Goal: Task Accomplishment & Management: Manage account settings

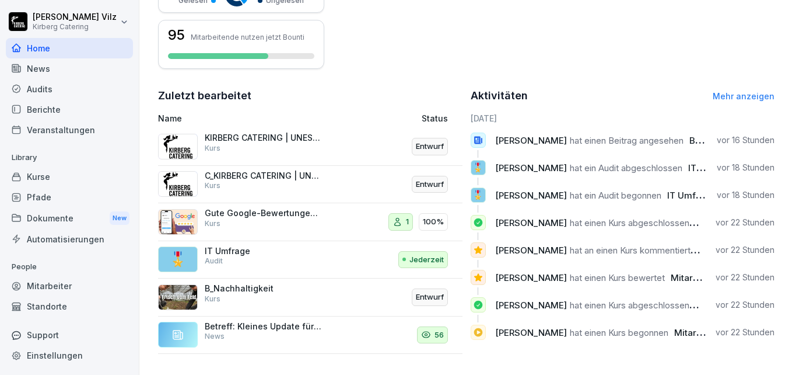
scroll to position [347, 0]
click at [64, 129] on div "Veranstaltungen" at bounding box center [69, 130] width 127 height 20
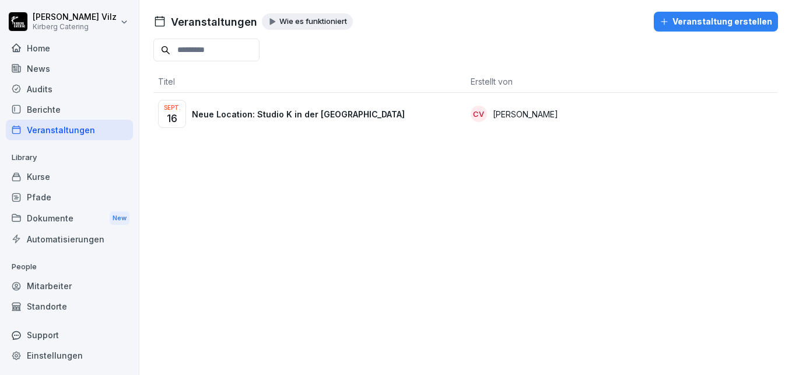
click at [324, 118] on p "Neue Location: Studio K in der Kölner Südstadt" at bounding box center [298, 114] width 213 height 12
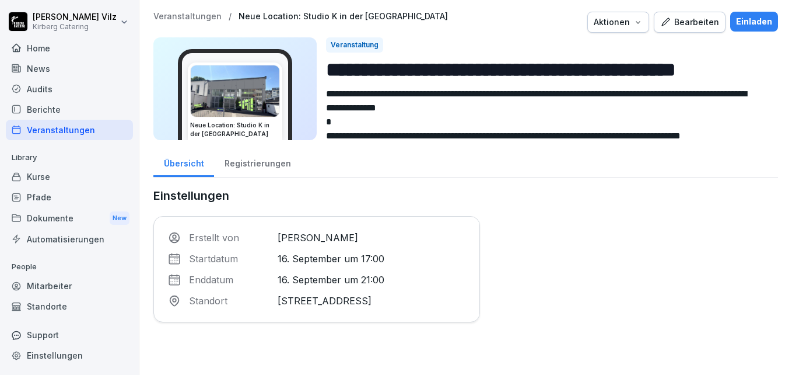
click at [264, 161] on div "Registrierungen" at bounding box center [257, 162] width 87 height 30
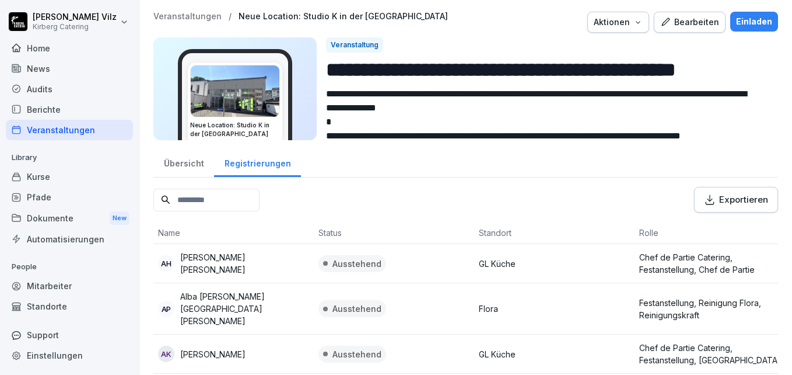
click at [741, 201] on div "Exportieren" at bounding box center [736, 199] width 64 height 13
click at [33, 172] on div "Kurse" at bounding box center [69, 176] width 127 height 20
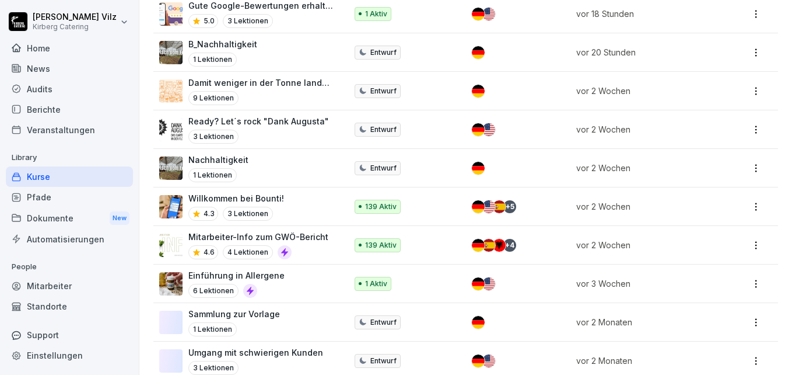
scroll to position [408, 0]
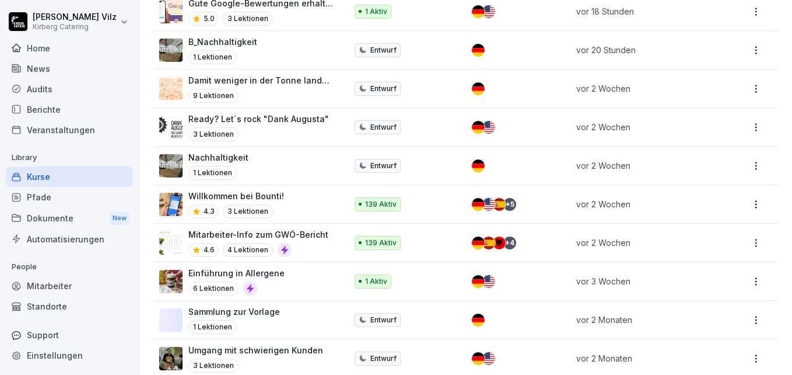
click at [293, 242] on div "Mitarbeiter-Info zum GWÖ-Bericht 4.6 4 Lektionen" at bounding box center [258, 242] width 140 height 29
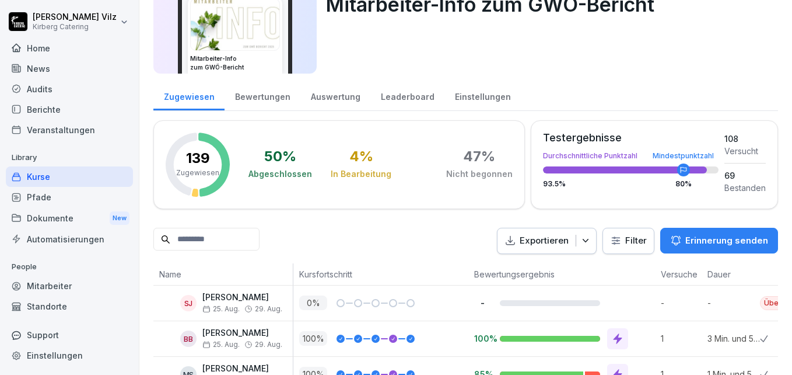
scroll to position [58, 0]
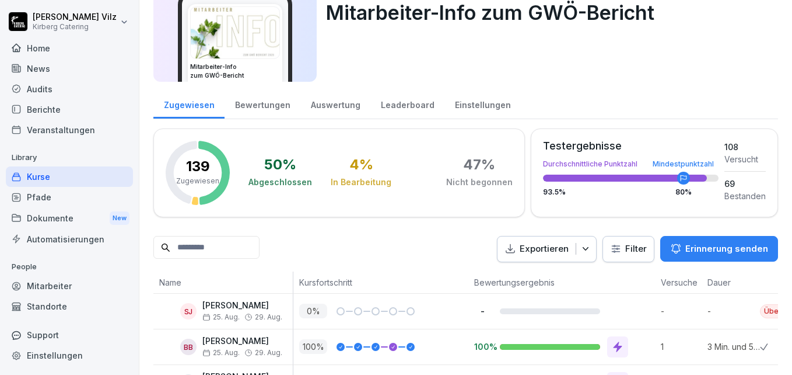
click at [413, 101] on div "Leaderboard" at bounding box center [407, 104] width 74 height 30
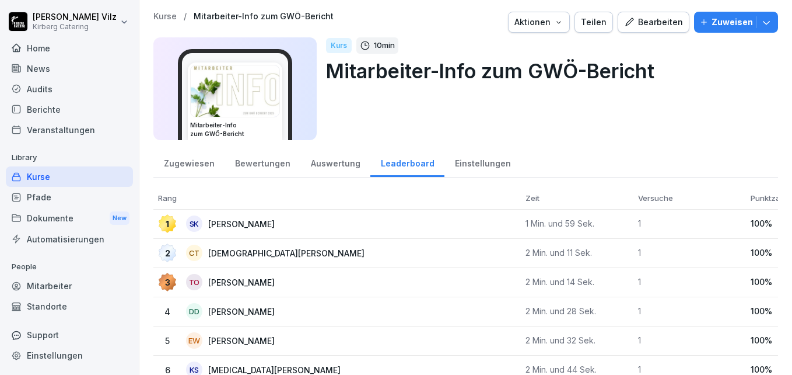
click at [264, 159] on div "Bewertungen" at bounding box center [263, 162] width 76 height 30
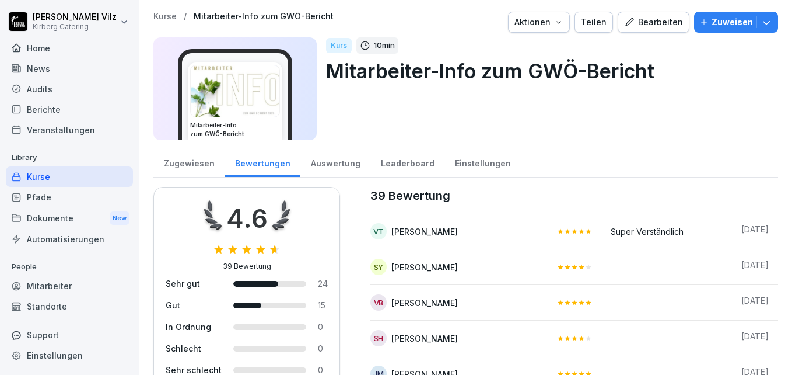
click at [34, 178] on div "Kurse" at bounding box center [69, 176] width 127 height 20
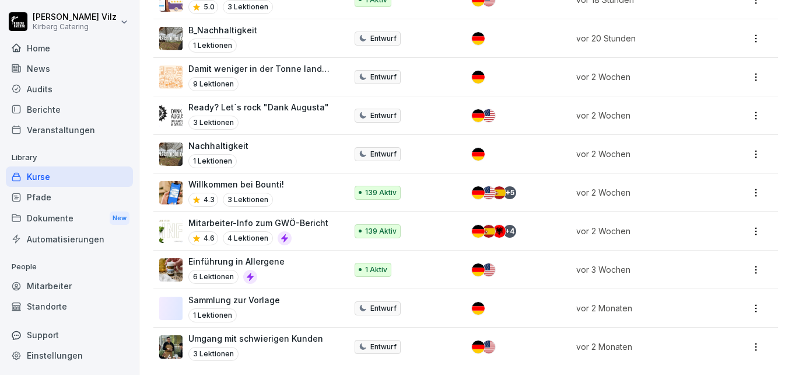
scroll to position [429, 0]
click at [267, 178] on p "Willkommen bei Bounti!" at bounding box center [236, 184] width 96 height 12
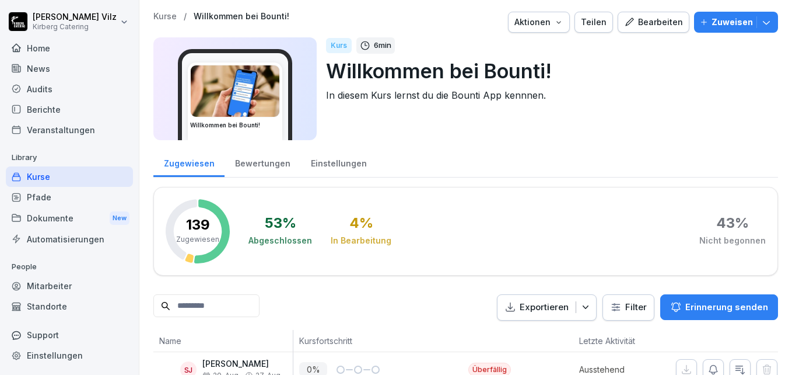
click at [261, 159] on div "Bewertungen" at bounding box center [263, 162] width 76 height 30
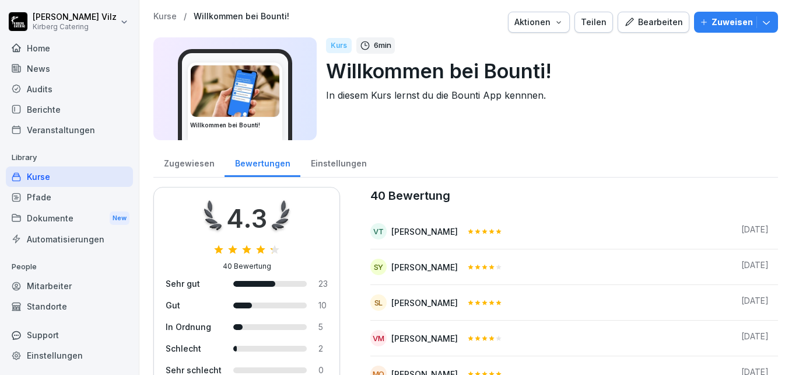
click at [177, 161] on div "Zugewiesen" at bounding box center [188, 162] width 71 height 30
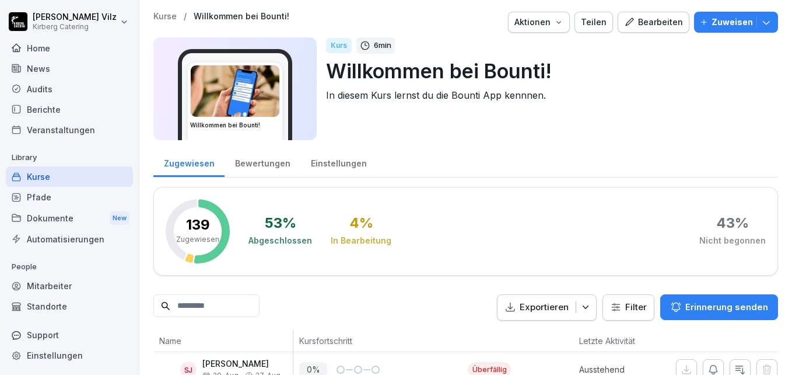
click at [255, 163] on div "Bewertungen" at bounding box center [263, 162] width 76 height 30
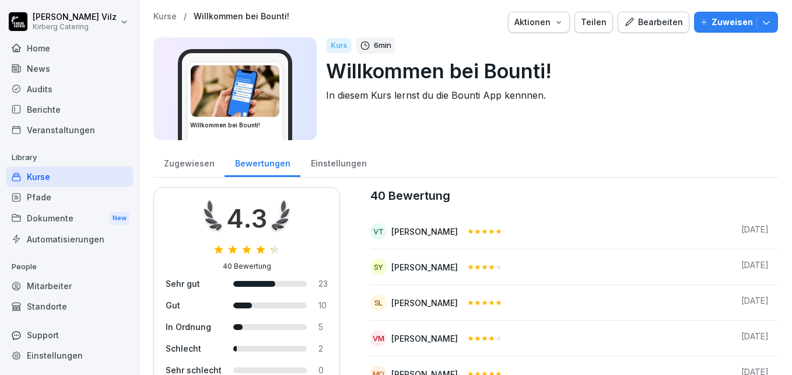
click at [38, 67] on div "News" at bounding box center [69, 68] width 127 height 20
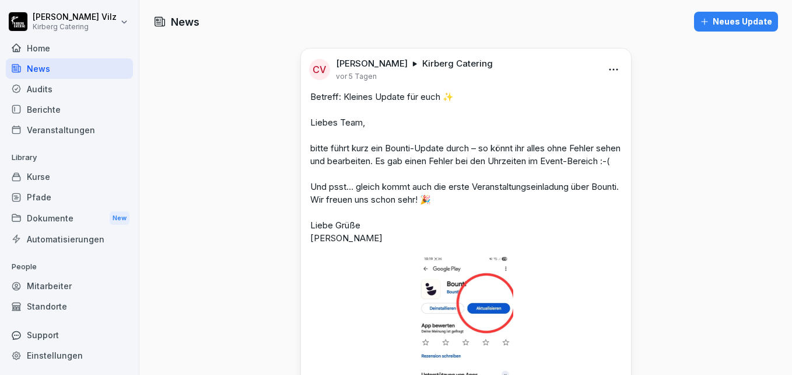
click at [38, 85] on div "Audits" at bounding box center [69, 89] width 127 height 20
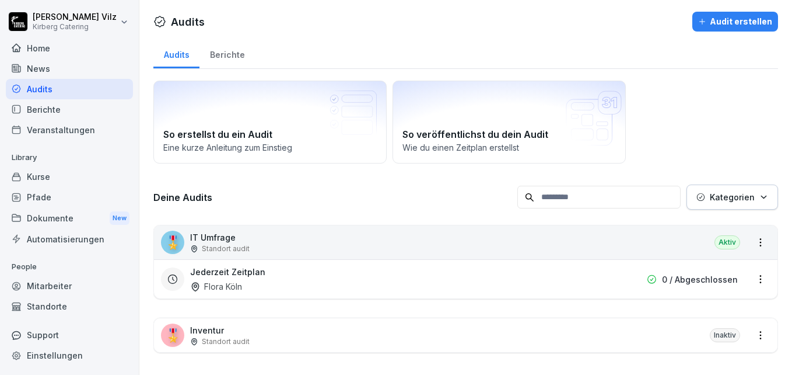
scroll to position [15, 0]
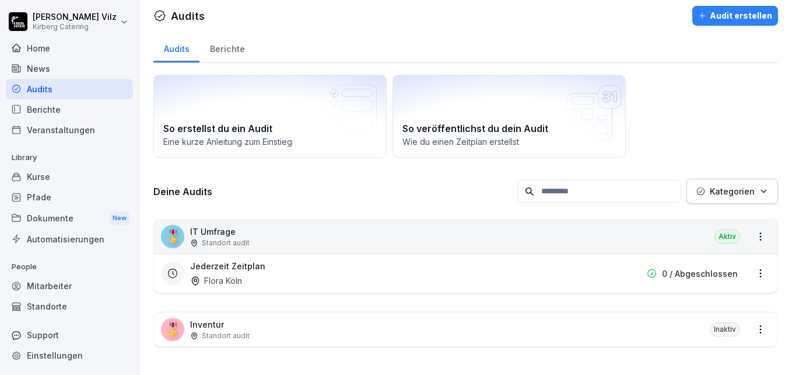
click at [236, 226] on p "IT Umfrage" at bounding box center [220, 231] width 60 height 12
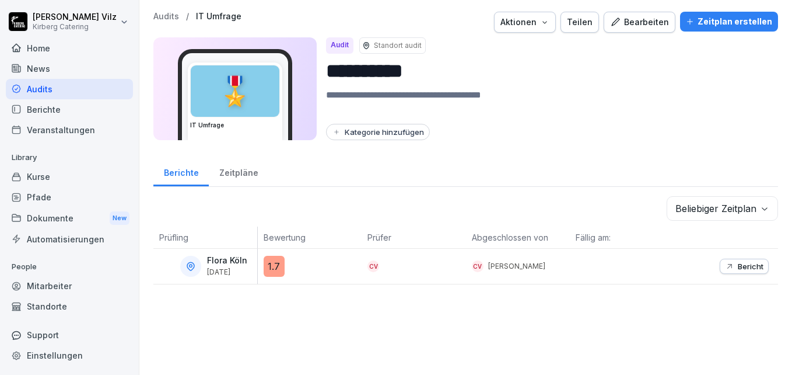
click at [239, 172] on div "Zeitpläne" at bounding box center [239, 171] width 60 height 30
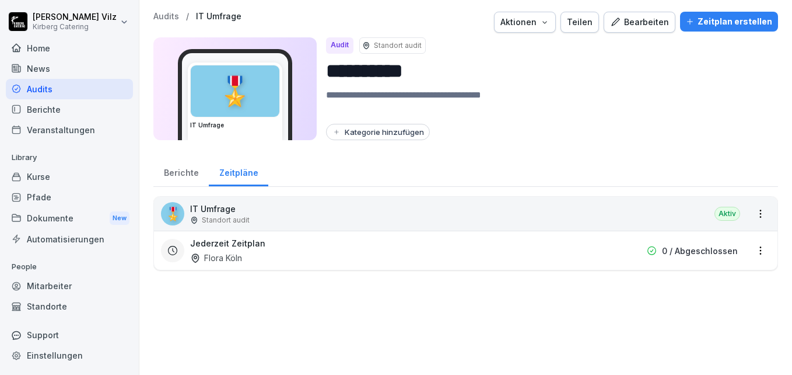
click at [190, 173] on div "Berichte" at bounding box center [180, 171] width 55 height 30
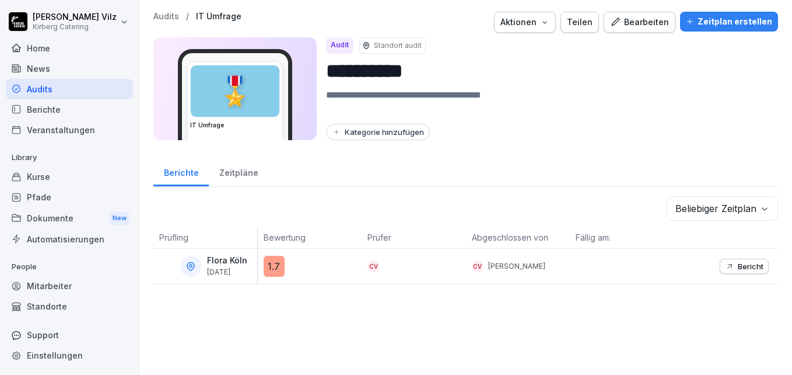
click at [739, 267] on p "Bericht" at bounding box center [751, 265] width 26 height 9
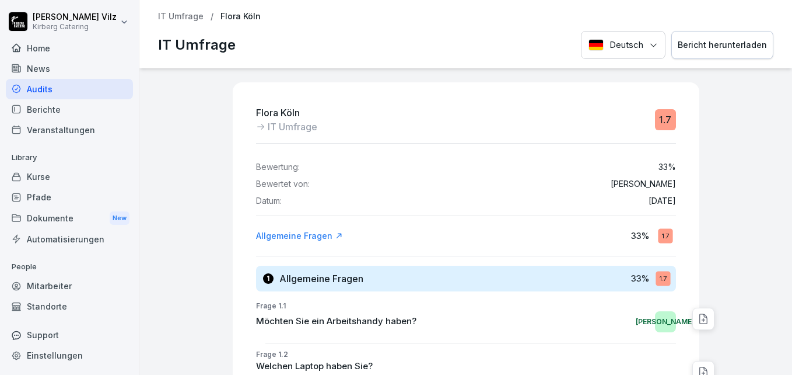
click at [720, 45] on div "Bericht herunterladen" at bounding box center [722, 45] width 89 height 13
click at [464, 257] on div "Flora Köln IT Umfrage 1.7 Bewertung: 33 % Bewertet von: Christiane Vilz Datum: …" at bounding box center [466, 350] width 467 height 536
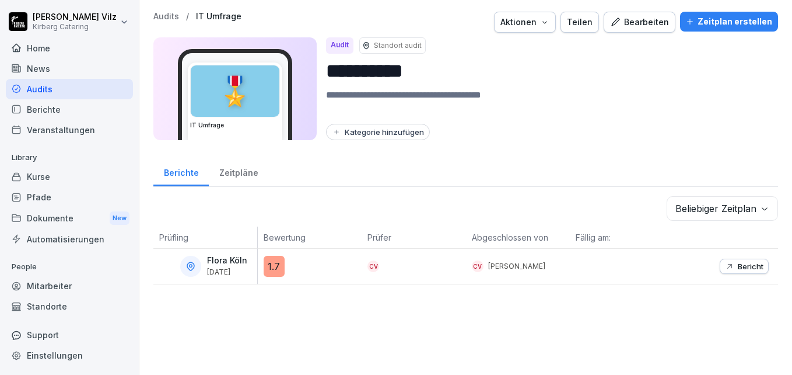
click at [544, 18] on icon "button" at bounding box center [544, 22] width 9 height 9
click at [466, 310] on html "**********" at bounding box center [396, 187] width 792 height 375
click at [586, 23] on div "Teilen" at bounding box center [580, 22] width 26 height 13
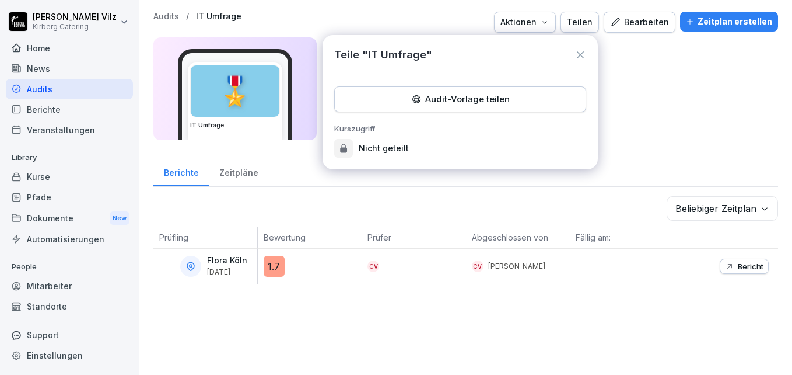
click at [582, 53] on icon at bounding box center [580, 54] width 7 height 7
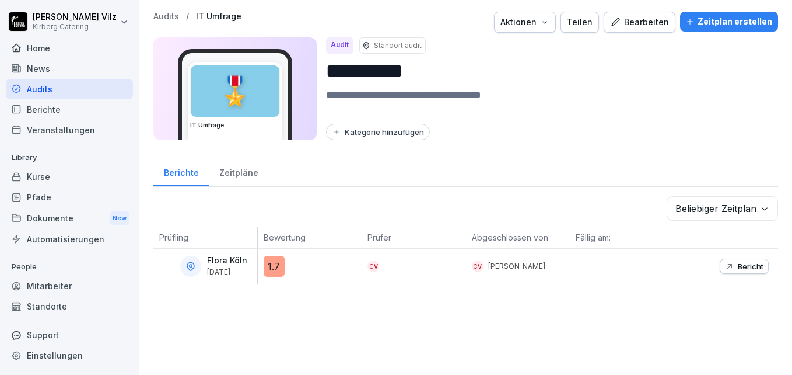
click at [638, 23] on div "Bearbeiten" at bounding box center [639, 22] width 59 height 13
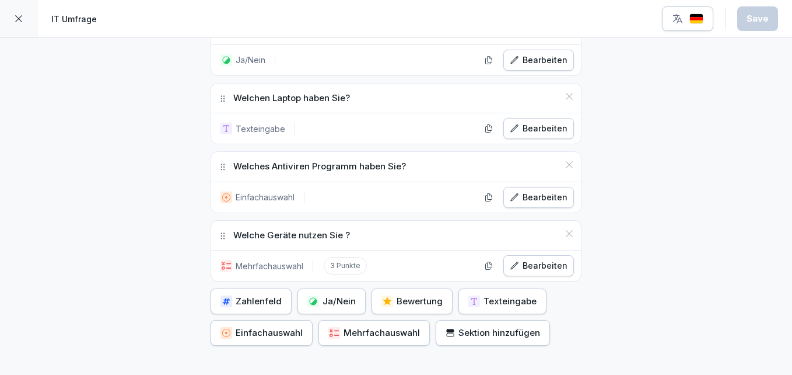
scroll to position [438, 0]
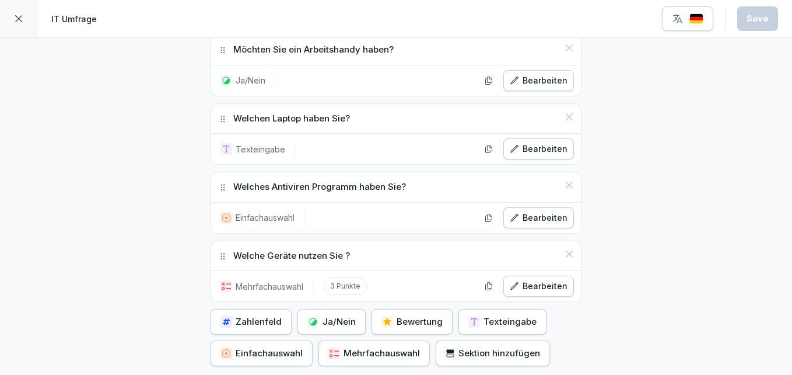
click at [407, 326] on div "Bewertung" at bounding box center [412, 321] width 61 height 13
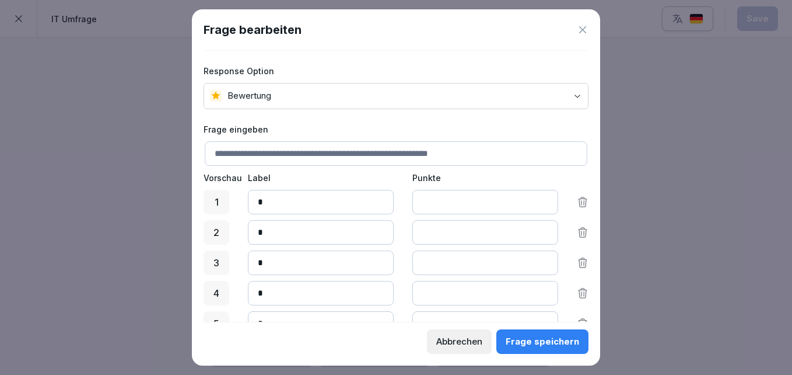
click at [260, 155] on input at bounding box center [396, 153] width 383 height 25
click at [265, 151] on input "**********" at bounding box center [396, 153] width 383 height 25
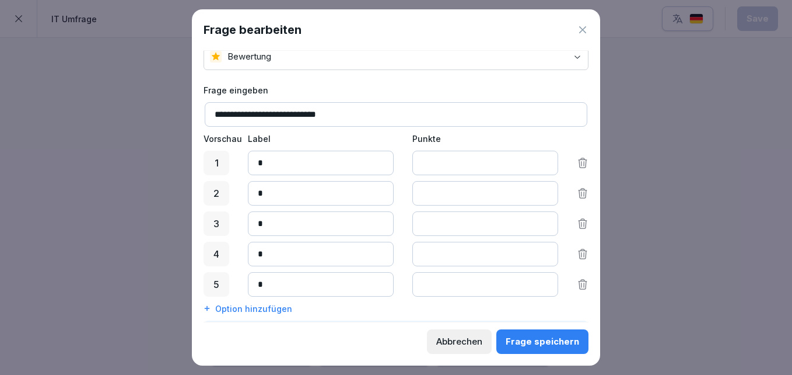
scroll to position [58, 0]
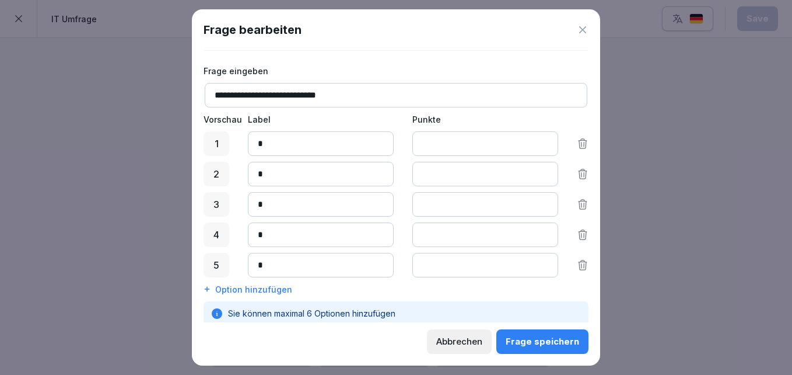
type input "**********"
click at [424, 203] on input "*" at bounding box center [485, 204] width 146 height 25
type input "*"
drag, startPoint x: 418, startPoint y: 235, endPoint x: 429, endPoint y: 235, distance: 11.7
click at [429, 235] on input "*" at bounding box center [485, 234] width 146 height 25
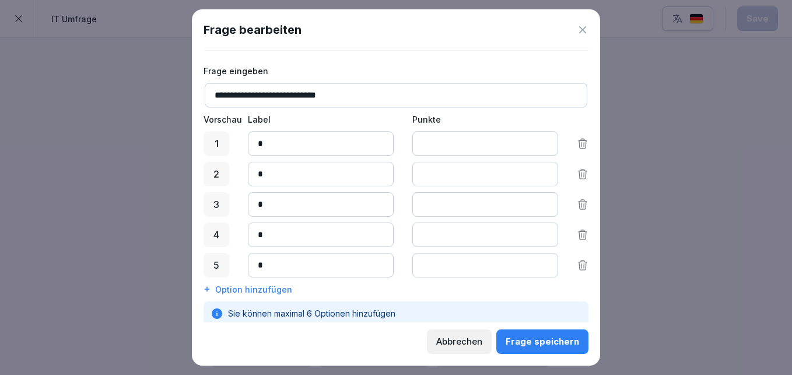
type input "*"
drag, startPoint x: 418, startPoint y: 265, endPoint x: 428, endPoint y: 264, distance: 9.9
click at [428, 264] on input "*" at bounding box center [485, 265] width 146 height 25
type input "*"
click at [545, 341] on div "Frage speichern" at bounding box center [543, 341] width 74 height 13
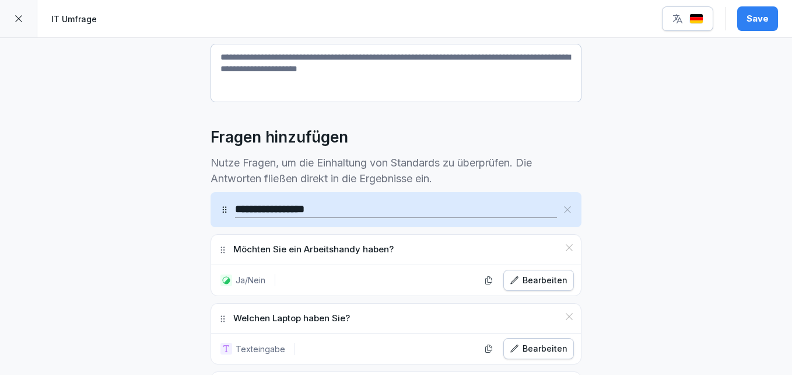
scroll to position [205, 0]
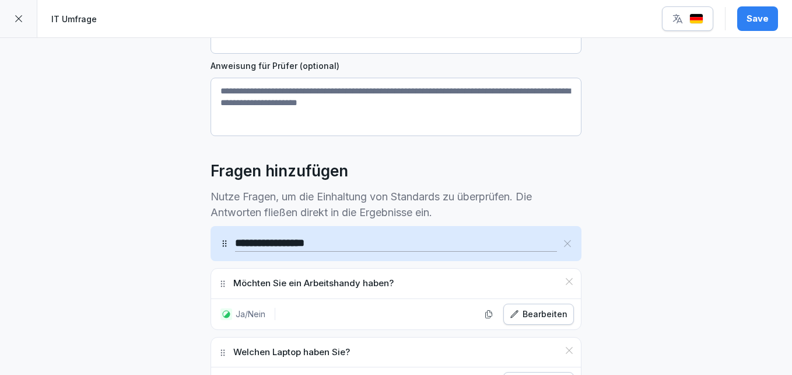
click at [763, 20] on div "Save" at bounding box center [758, 18] width 22 height 13
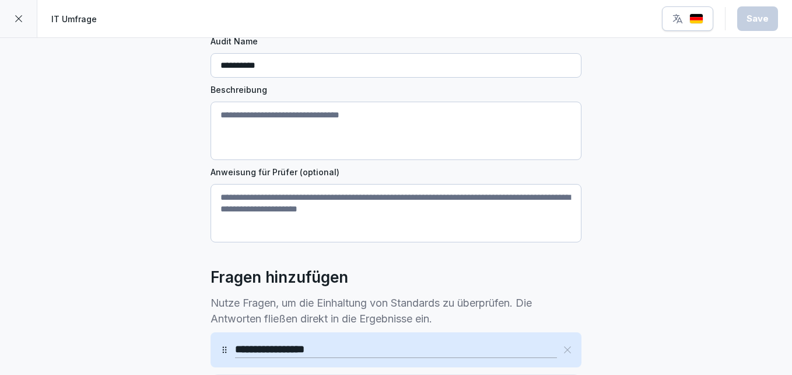
scroll to position [0, 0]
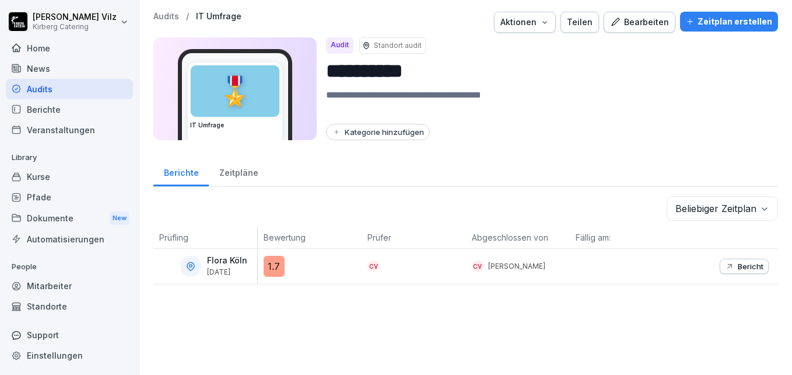
click at [700, 20] on div "Zeitplan erstellen" at bounding box center [729, 21] width 86 height 13
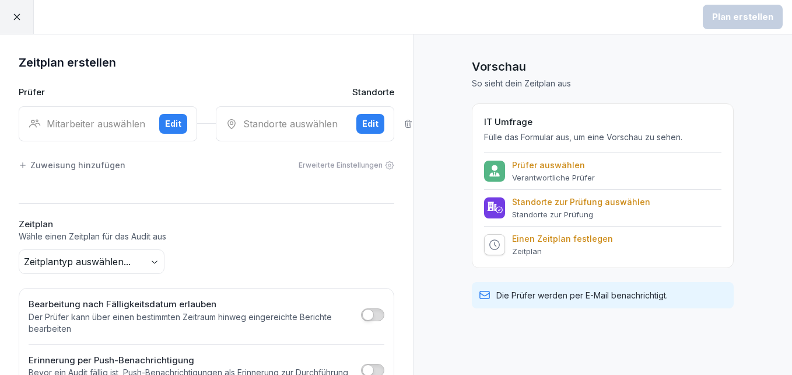
click at [78, 119] on div "Mitarbeiter auswählen" at bounding box center [89, 124] width 121 height 14
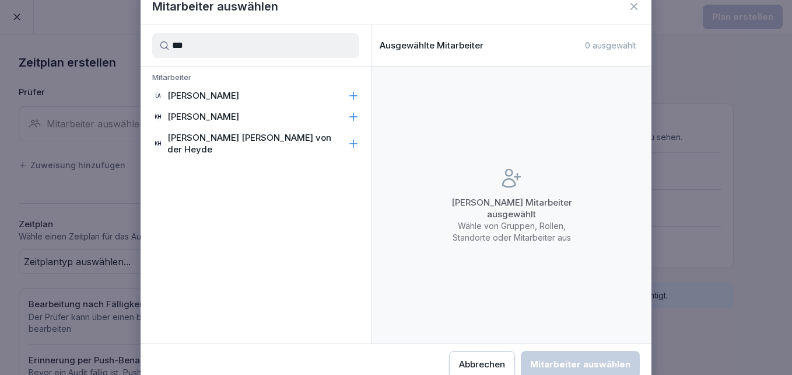
type input "***"
click at [188, 117] on p "[PERSON_NAME]" at bounding box center [203, 117] width 72 height 12
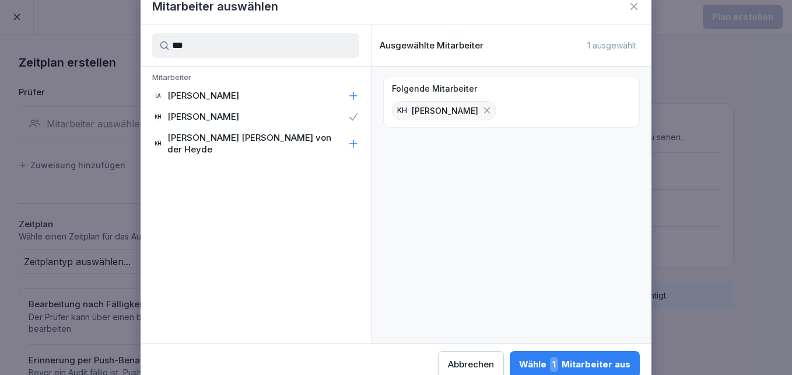
click at [556, 361] on span "1" at bounding box center [554, 363] width 8 height 15
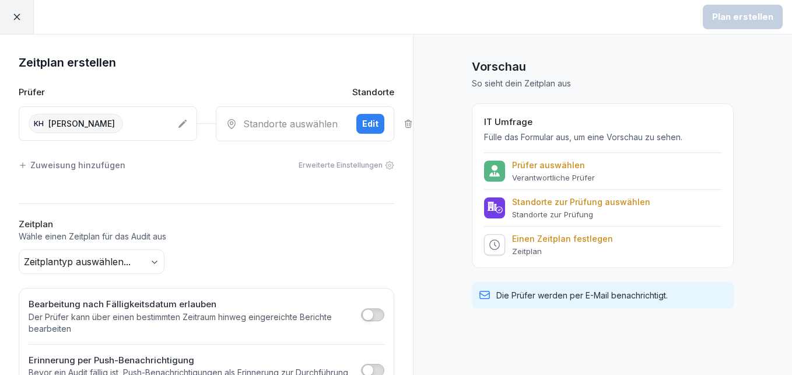
click at [362, 122] on div "Edit" at bounding box center [370, 123] width 16 height 13
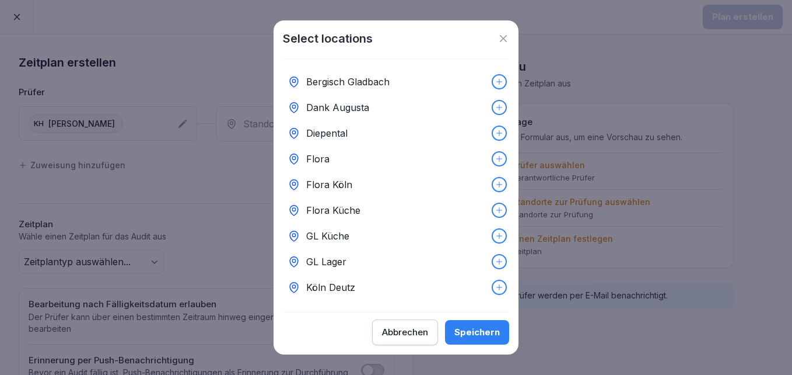
click at [503, 38] on icon at bounding box center [504, 39] width 12 height 12
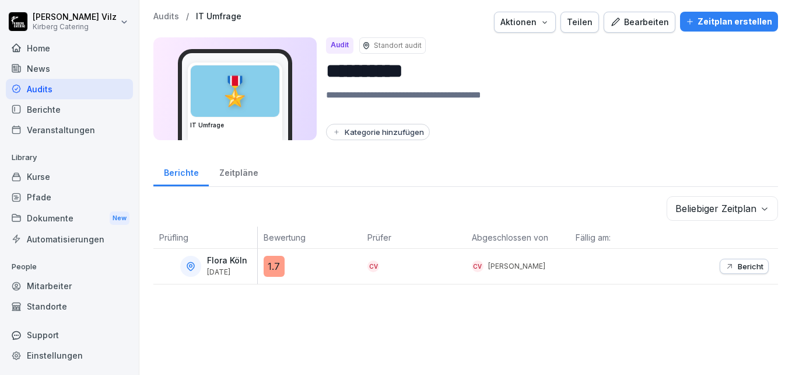
click at [41, 303] on div "Standorte" at bounding box center [69, 306] width 127 height 20
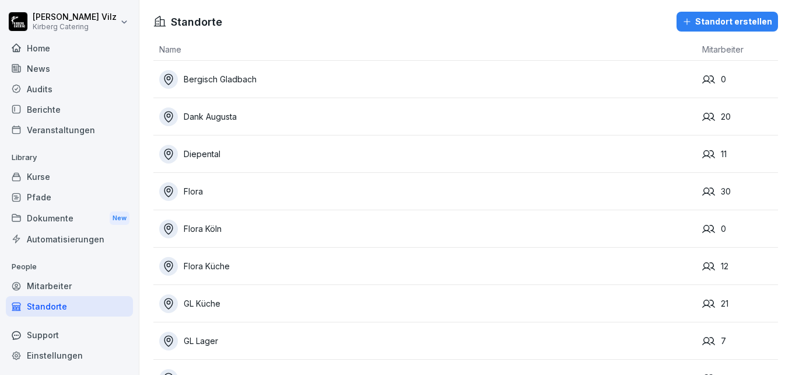
click at [717, 21] on div "Standort erstellen" at bounding box center [728, 21] width 90 height 13
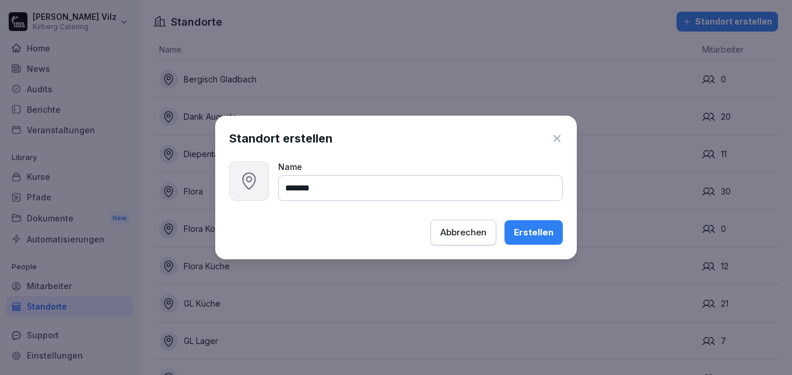
type input "*******"
click at [539, 226] on div "Erstellen" at bounding box center [534, 232] width 40 height 13
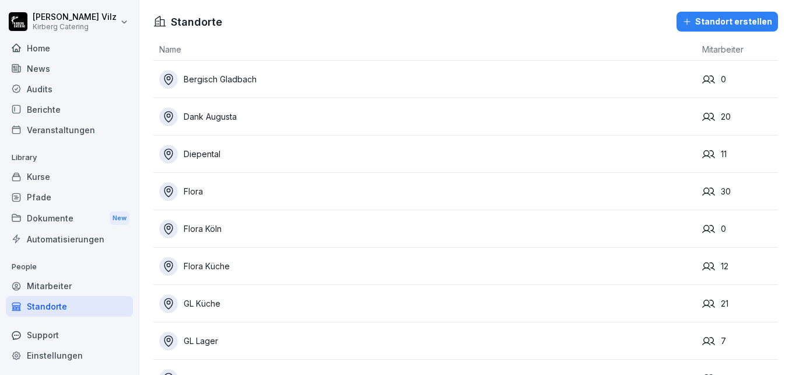
click at [33, 88] on div "Audits" at bounding box center [69, 89] width 127 height 20
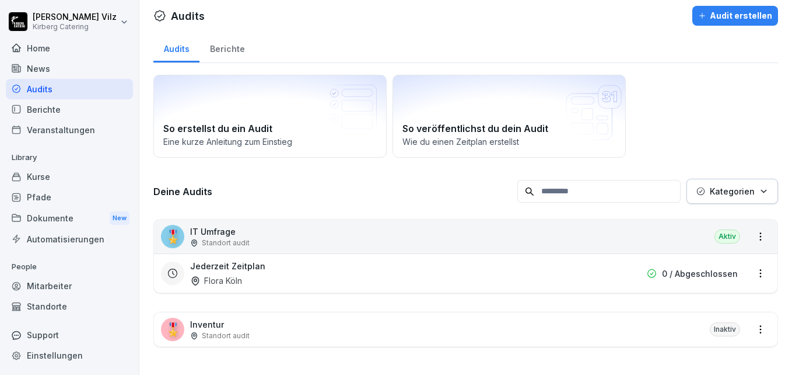
scroll to position [15, 0]
click at [282, 260] on div "Jederzeit Zeitplan Flora Köln" at bounding box center [391, 273] width 402 height 27
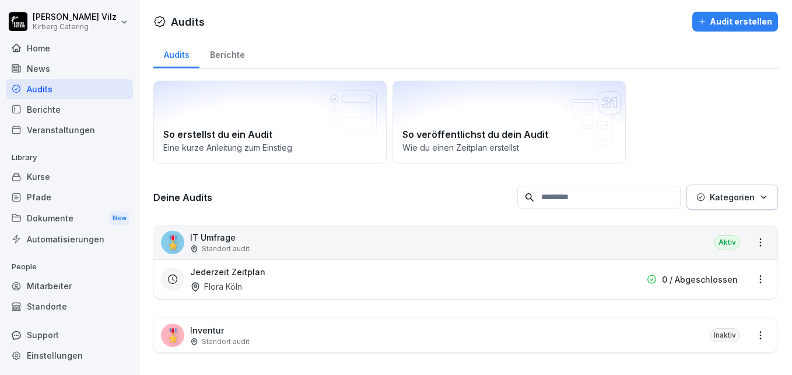
click at [288, 237] on div "🎖️ IT Umfrage Standort audit Aktiv" at bounding box center [466, 242] width 624 height 34
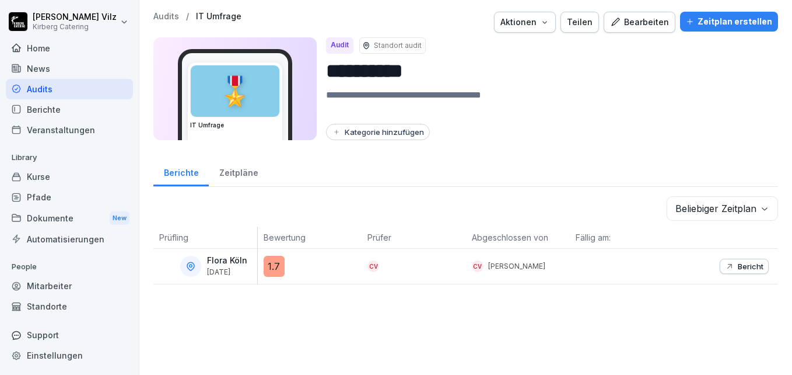
click at [719, 21] on div "Zeitplan erstellen" at bounding box center [729, 21] width 86 height 13
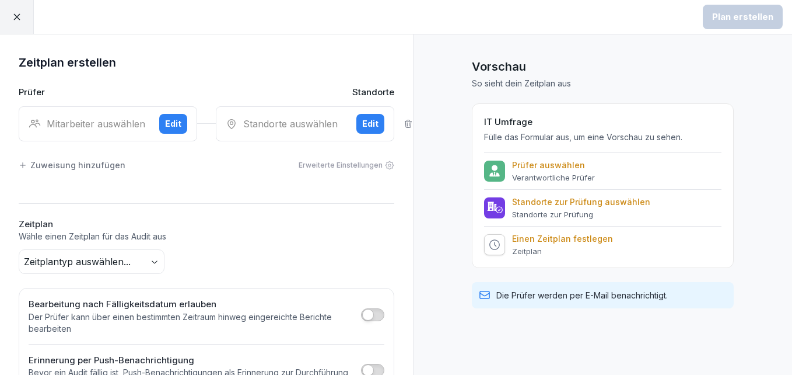
click at [78, 123] on div "Mitarbeiter auswählen" at bounding box center [89, 124] width 121 height 14
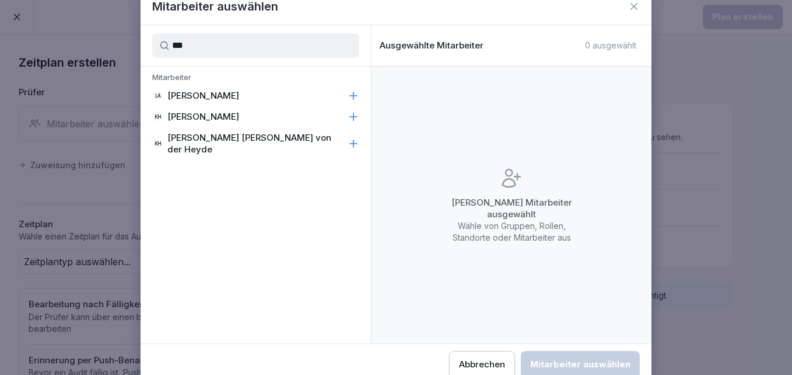
type input "***"
click at [200, 114] on p "[PERSON_NAME]" at bounding box center [203, 117] width 72 height 12
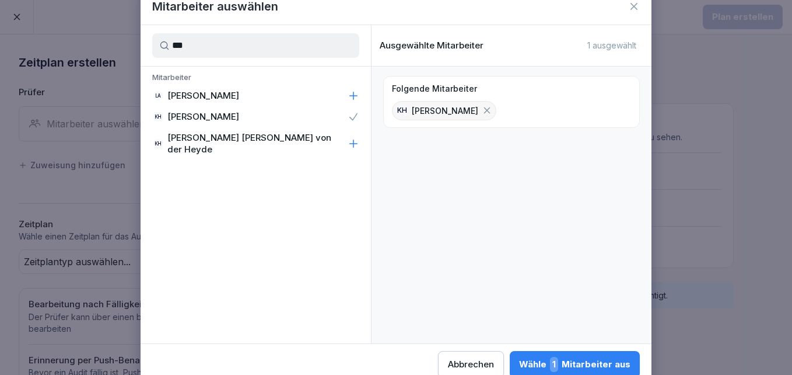
click at [567, 363] on div "Wähle 1 Mitarbeiter aus" at bounding box center [574, 363] width 111 height 15
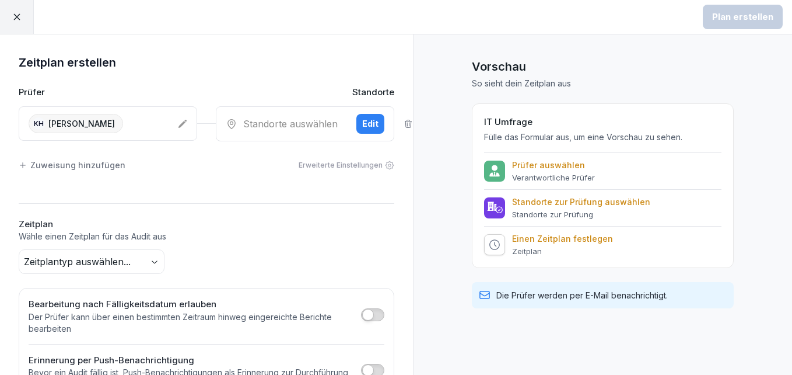
click at [268, 126] on div "Standorte auswählen" at bounding box center [286, 124] width 121 height 14
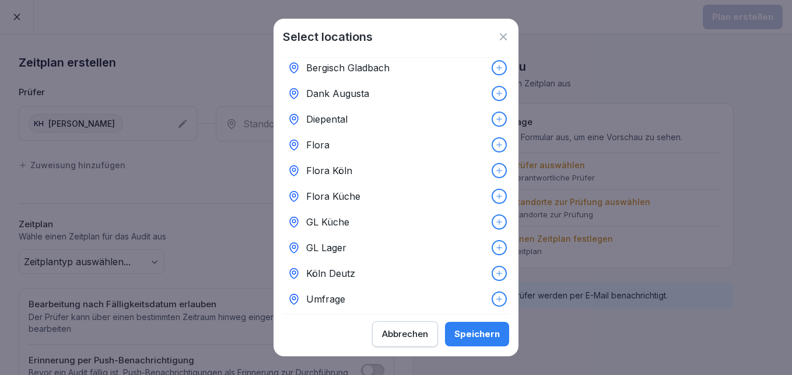
scroll to position [31, 0]
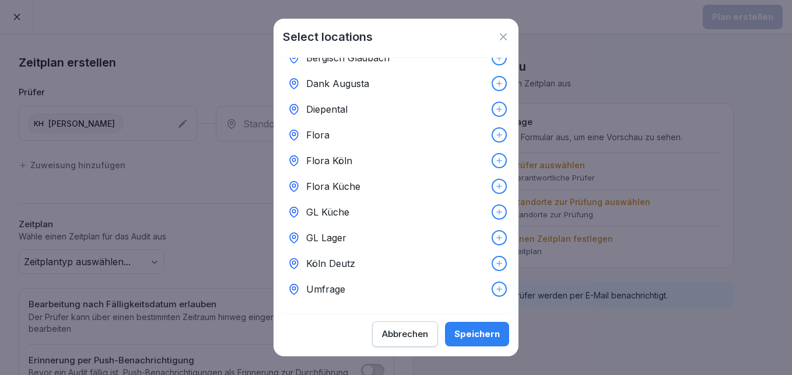
click at [344, 282] on p "Umfrage" at bounding box center [325, 289] width 39 height 14
click at [482, 334] on div "Speichern" at bounding box center [477, 333] width 46 height 13
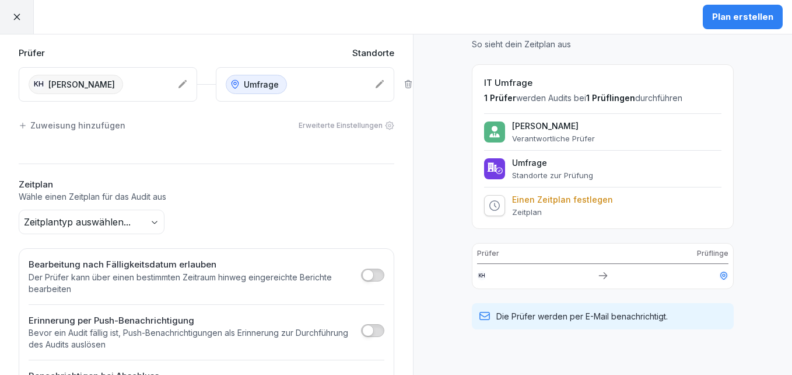
scroll to position [58, 0]
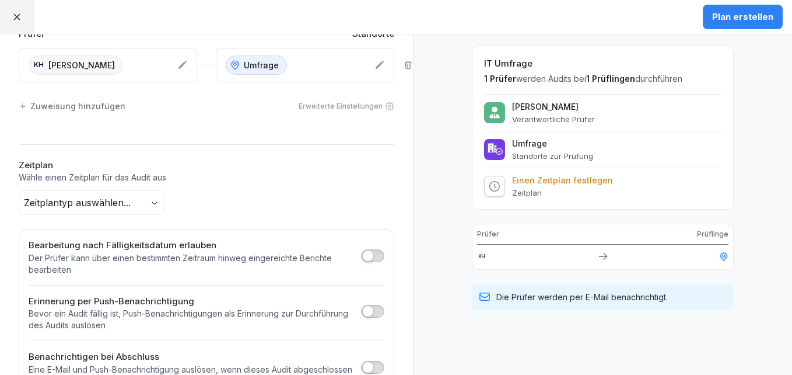
click at [128, 208] on body "Plan erstellen Zeitplan erstellen Prüfer Standorte KH Katrin Heß Umfrage Zuweis…" at bounding box center [396, 187] width 792 height 375
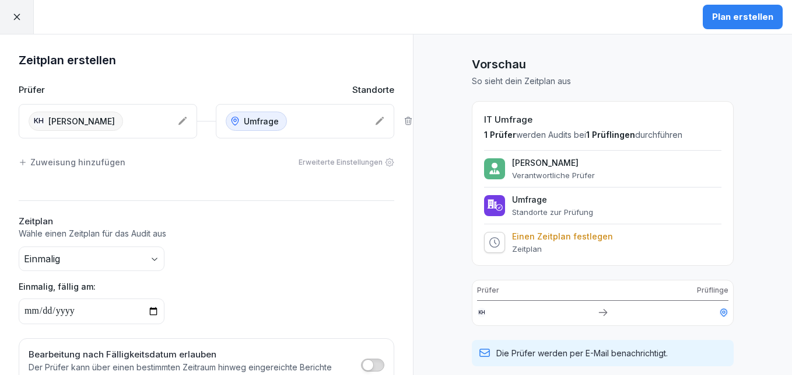
scroll to position [0, 0]
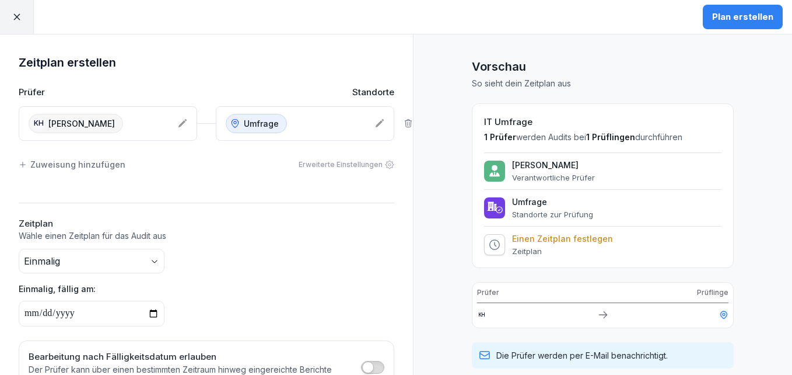
click at [732, 15] on div "Plan erstellen" at bounding box center [742, 17] width 61 height 13
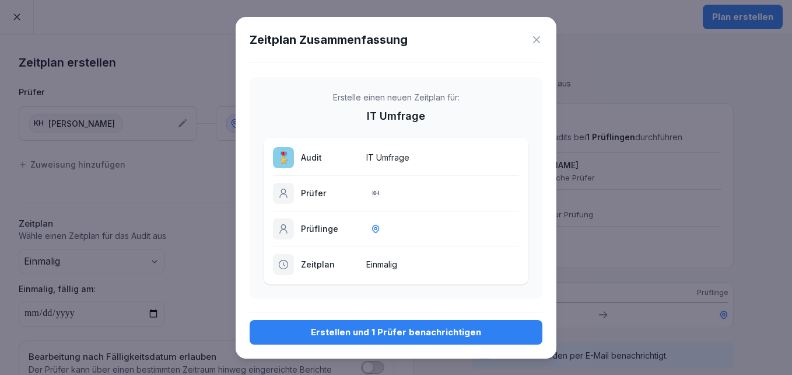
click at [344, 328] on div "Erstellen und 1 Prüfer benachrichtigen" at bounding box center [396, 332] width 274 height 13
click at [351, 330] on div "Erstellen und 1 Prüfer benachrichtigen" at bounding box center [396, 332] width 274 height 13
click at [366, 328] on div "Erstellen und 1 Prüfer benachrichtigen" at bounding box center [396, 332] width 274 height 13
click at [539, 32] on div "Zeitplan Zusammenfassung" at bounding box center [396, 40] width 293 height 18
click at [381, 335] on div "Erstellen und 1 Prüfer benachrichtigen" at bounding box center [396, 332] width 274 height 13
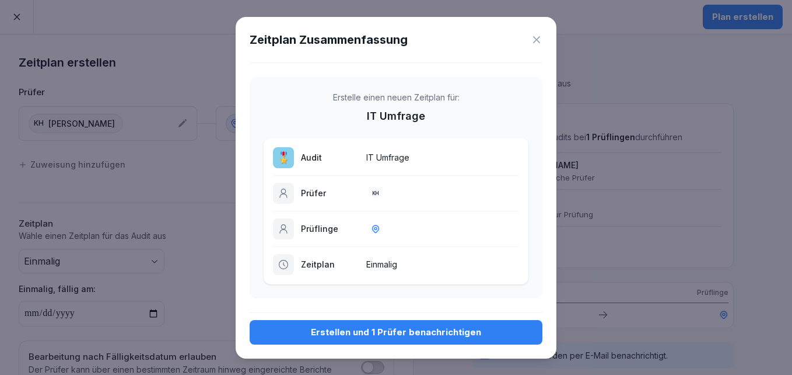
click at [381, 333] on div "Erstellen und 1 Prüfer benachrichtigen" at bounding box center [396, 332] width 274 height 13
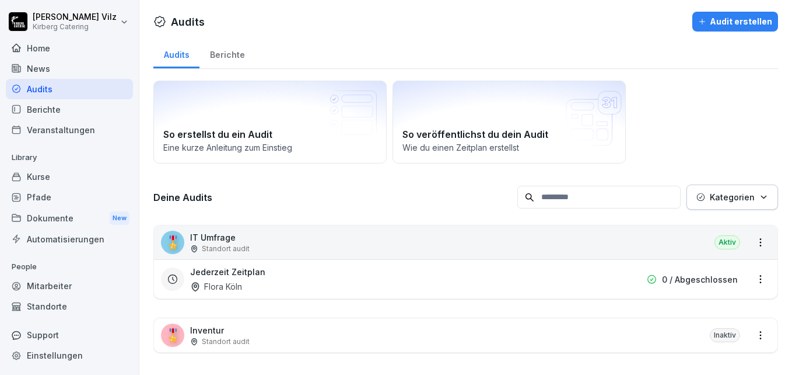
click at [754, 279] on html "[PERSON_NAME] Catering Home News Audits Berichte Veranstaltungen Library Kurse …" at bounding box center [396, 187] width 792 height 375
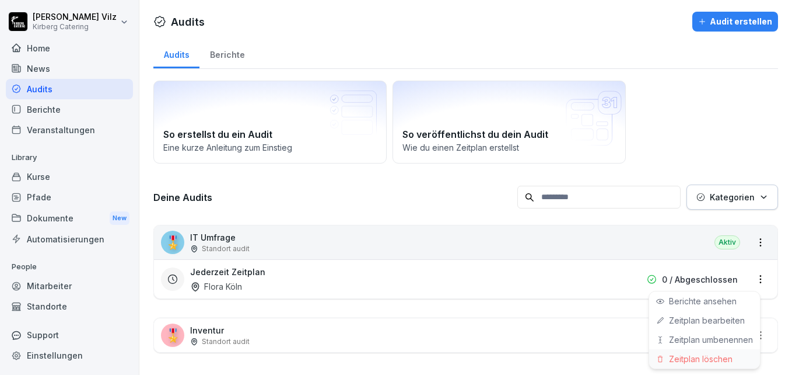
click at [694, 359] on div "Zeitplan löschen" at bounding box center [704, 358] width 111 height 19
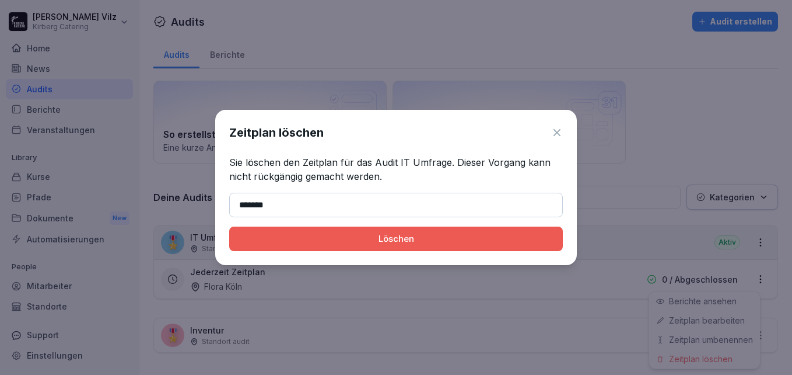
click at [362, 233] on div "Löschen" at bounding box center [396, 238] width 315 height 13
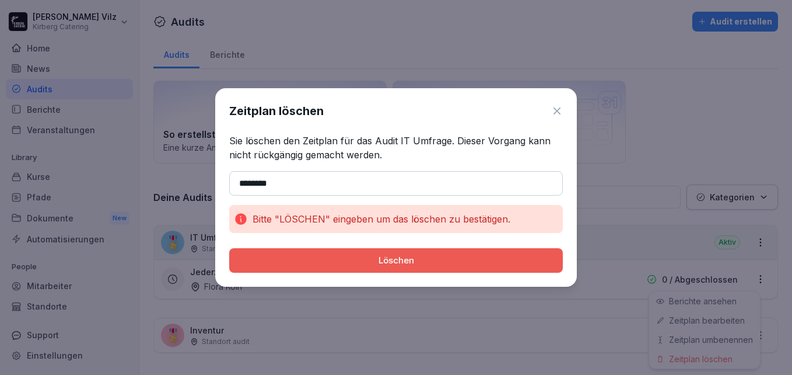
click at [310, 254] on div "Löschen" at bounding box center [396, 260] width 315 height 13
type input "*"
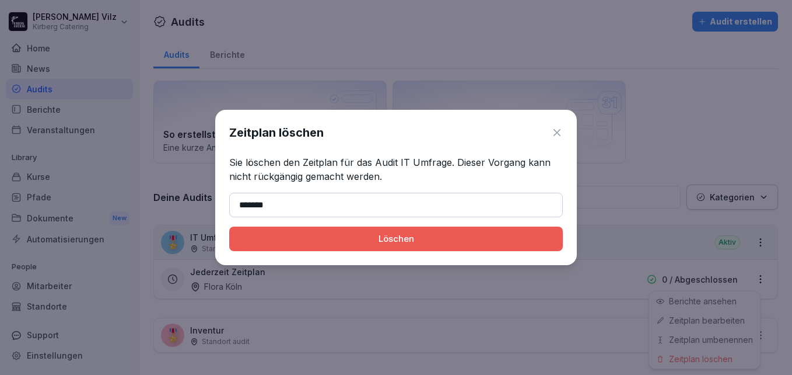
type input "*******"
click at [516, 238] on div "Löschen" at bounding box center [396, 238] width 315 height 13
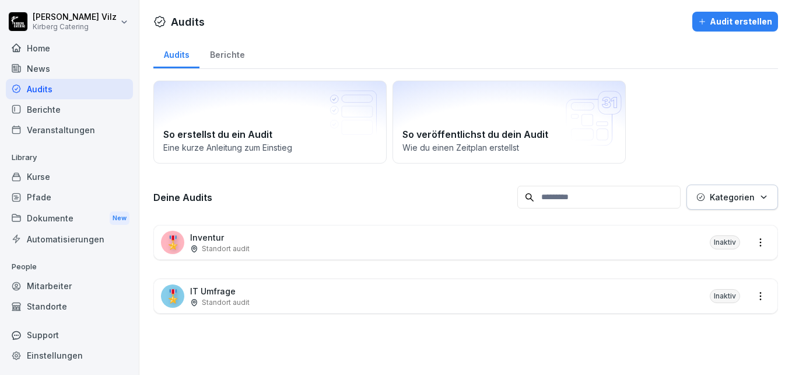
click at [237, 294] on p "IT Umfrage" at bounding box center [220, 291] width 60 height 12
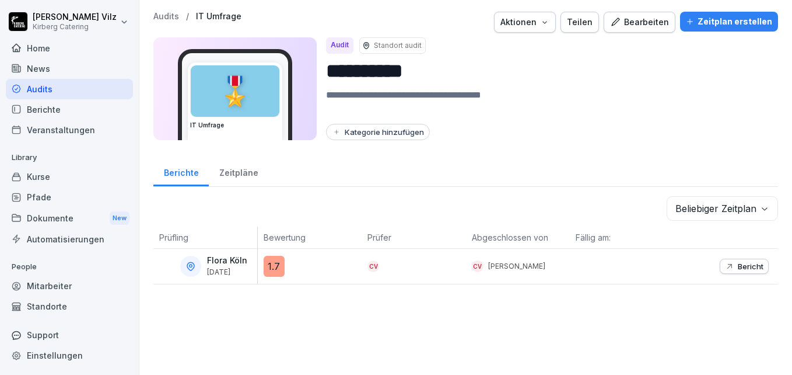
click at [544, 22] on icon "button" at bounding box center [545, 22] width 4 height 2
click at [596, 83] on html "**********" at bounding box center [396, 187] width 792 height 375
click at [719, 21] on div "Zeitplan erstellen" at bounding box center [729, 21] width 86 height 13
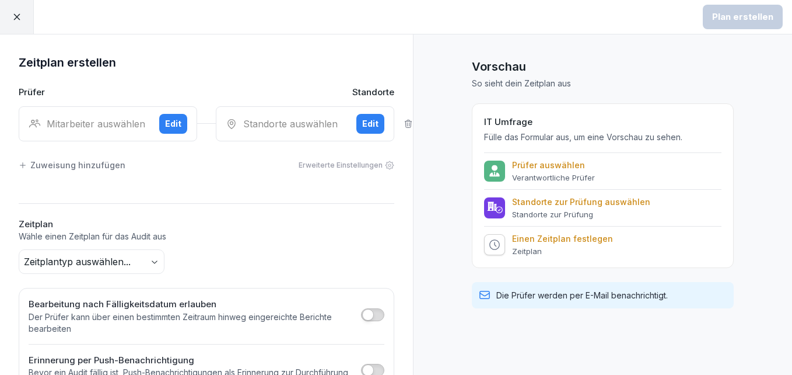
click at [72, 117] on div "Mitarbeiter auswählen" at bounding box center [89, 124] width 121 height 14
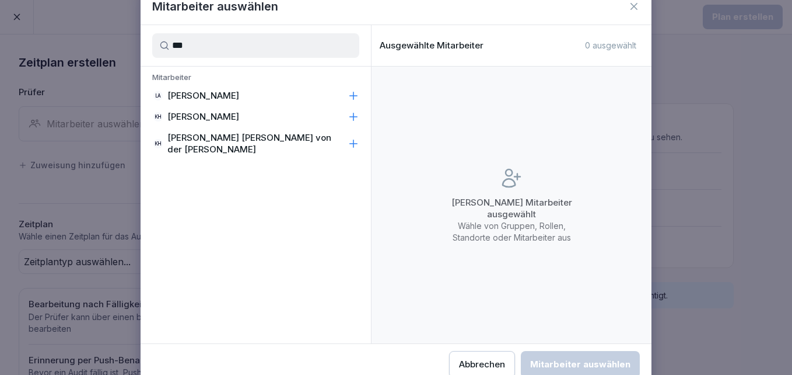
type input "***"
click at [221, 114] on div "KH Katrin Heß" at bounding box center [256, 116] width 230 height 21
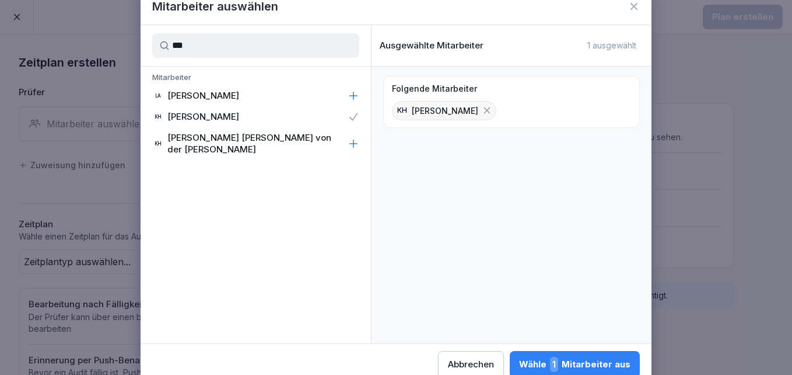
click at [595, 362] on div "Wähle 1 Mitarbeiter aus" at bounding box center [574, 363] width 111 height 15
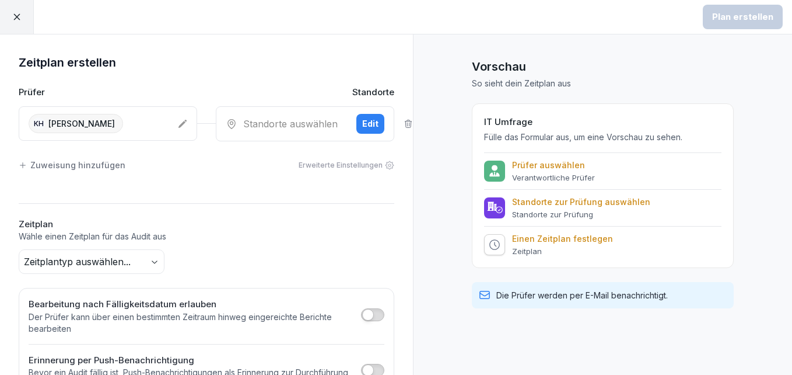
click at [289, 121] on div "Standorte auswählen" at bounding box center [286, 124] width 121 height 14
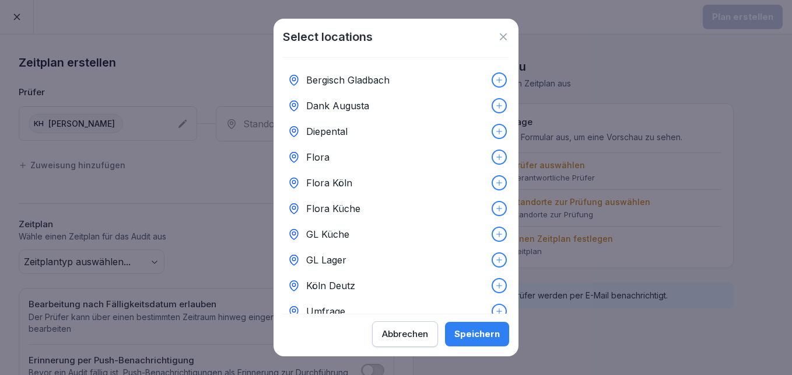
scroll to position [31, 0]
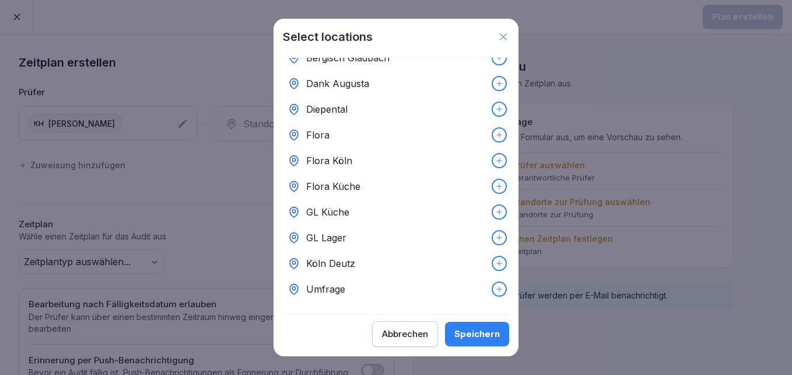
click at [348, 281] on div "Umfrage" at bounding box center [396, 289] width 226 height 26
click at [468, 332] on div "Speichern" at bounding box center [477, 333] width 46 height 13
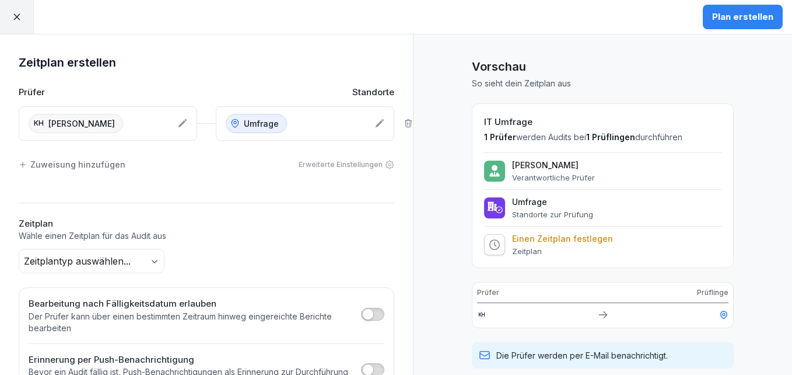
click at [62, 260] on body "Plan erstellen Zeitplan erstellen Prüfer Standorte KH Katrin Heß Umfrage Zuweis…" at bounding box center [396, 187] width 792 height 375
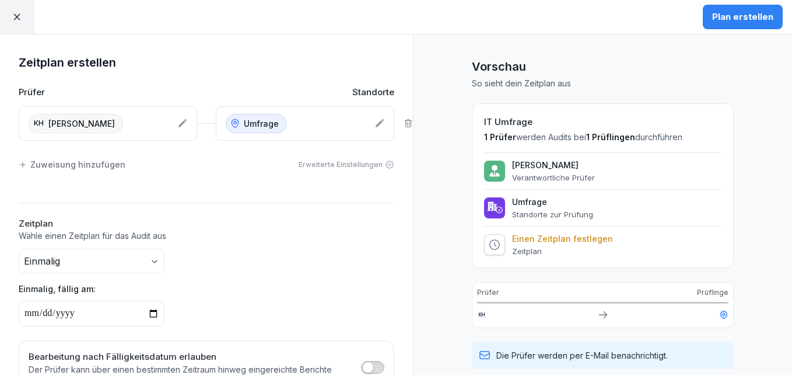
click at [757, 13] on div "Plan erstellen" at bounding box center [742, 17] width 61 height 13
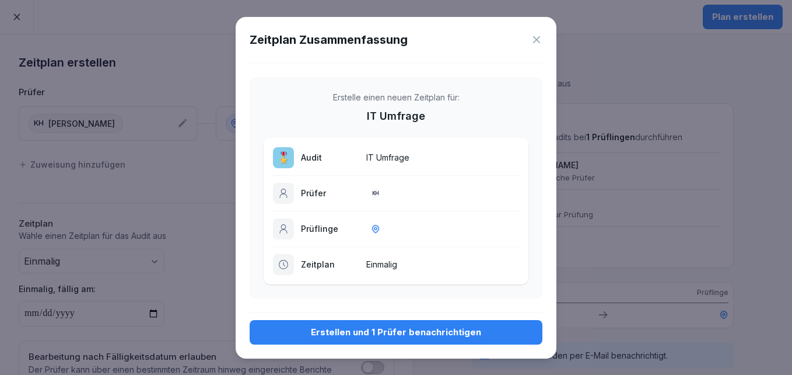
click at [351, 334] on div "Erstellen und 1 Prüfer benachrichtigen" at bounding box center [396, 332] width 274 height 13
click at [363, 329] on div "Erstellen und 1 Prüfer benachrichtigen" at bounding box center [396, 332] width 274 height 13
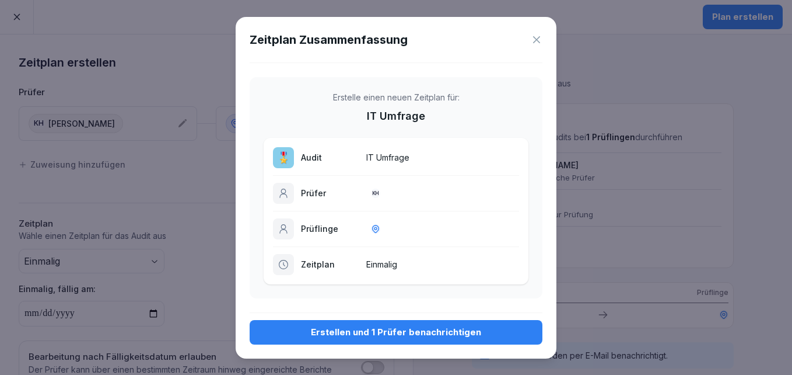
click at [363, 329] on div "Erstellen und 1 Prüfer benachrichtigen" at bounding box center [396, 332] width 274 height 13
click at [362, 329] on div "Erstellen und 1 Prüfer benachrichtigen" at bounding box center [396, 332] width 274 height 13
click at [362, 328] on div "Erstellen und 1 Prüfer benachrichtigen" at bounding box center [396, 332] width 274 height 13
click at [375, 226] on icon at bounding box center [375, 228] width 9 height 9
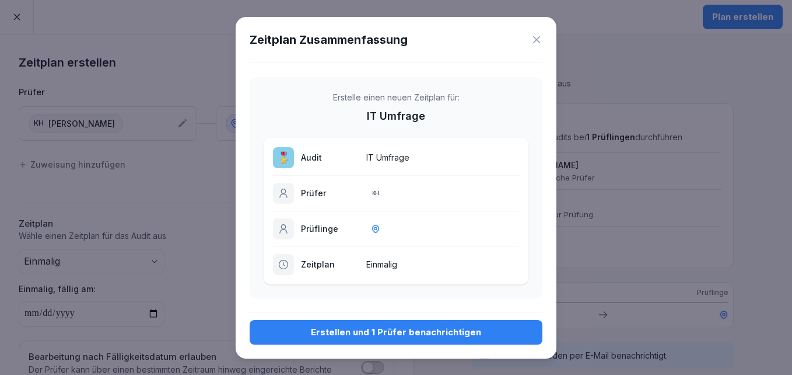
click at [379, 231] on icon at bounding box center [375, 228] width 9 height 9
click at [321, 230] on p "Prüflinge" at bounding box center [330, 228] width 58 height 12
click at [377, 227] on icon at bounding box center [375, 228] width 9 height 9
click at [537, 37] on icon at bounding box center [537, 40] width 12 height 12
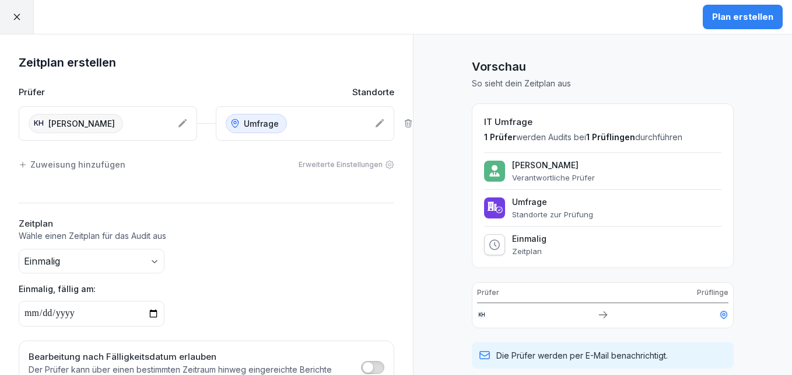
click at [258, 122] on p "Umfrage" at bounding box center [261, 123] width 35 height 12
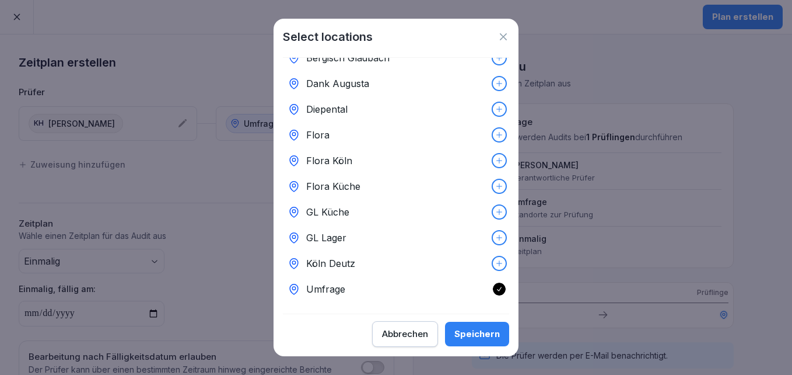
click at [347, 153] on p "Flora Köln" at bounding box center [329, 160] width 46 height 14
click at [474, 326] on button "Speichern" at bounding box center [477, 333] width 64 height 25
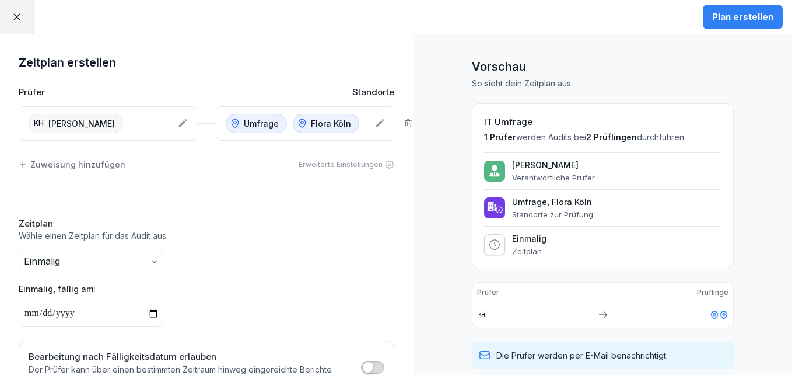
click at [405, 121] on icon at bounding box center [408, 123] width 6 height 8
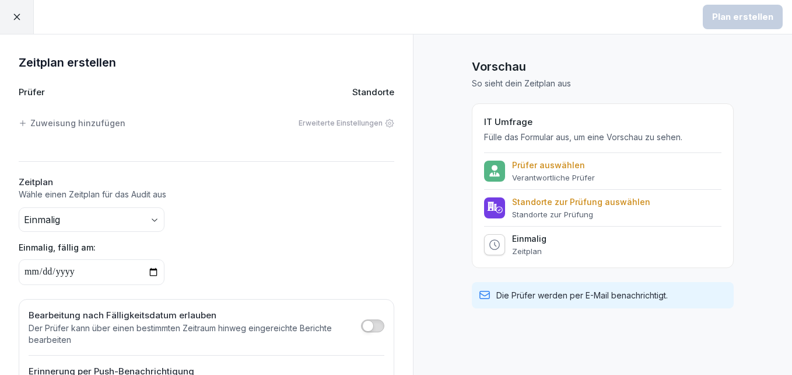
click at [62, 123] on div "Zuweisung hinzufügen" at bounding box center [72, 123] width 107 height 12
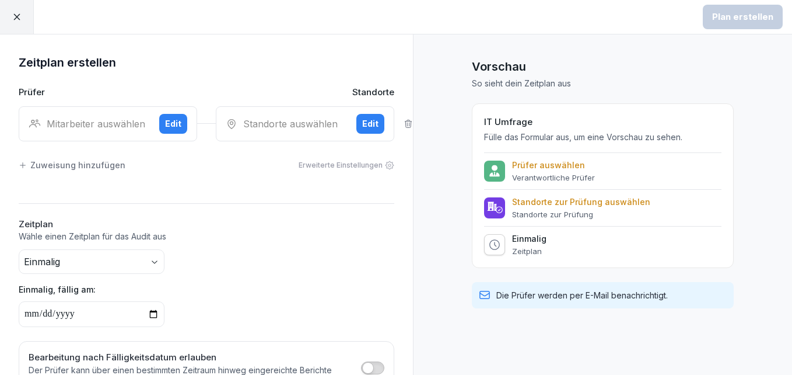
click at [64, 120] on div "Mitarbeiter auswählen" at bounding box center [89, 124] width 121 height 14
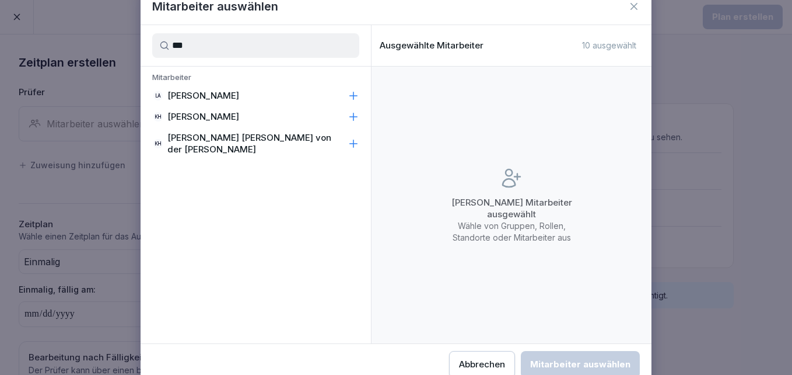
type input "***"
click at [209, 113] on p "[PERSON_NAME]" at bounding box center [203, 117] width 72 height 12
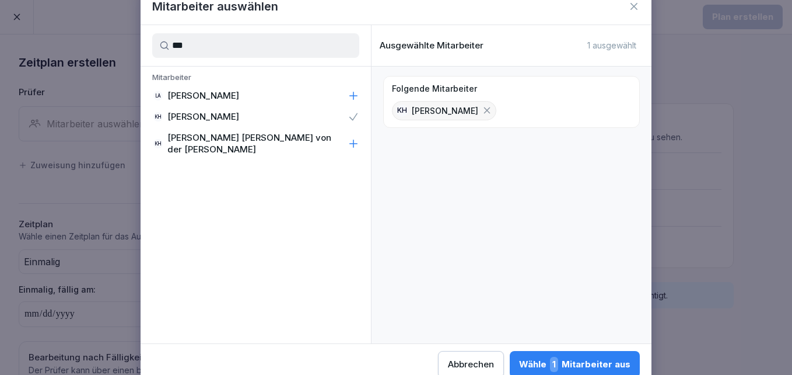
click at [581, 361] on div "Wähle 1 Mitarbeiter aus" at bounding box center [574, 363] width 111 height 15
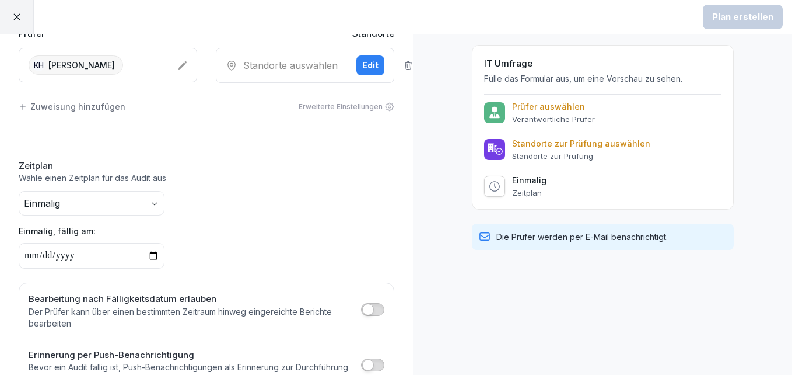
scroll to position [0, 0]
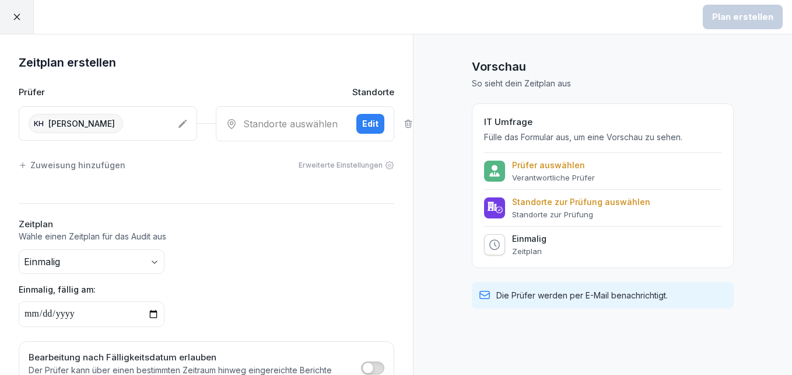
click at [362, 126] on div "Edit" at bounding box center [370, 123] width 16 height 13
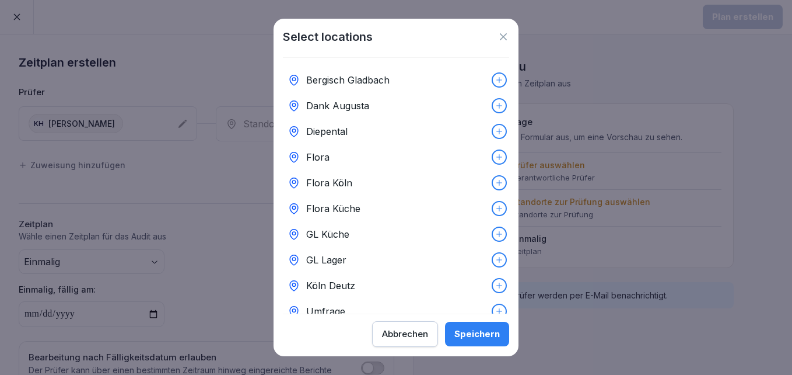
click at [343, 182] on p "Flora Köln" at bounding box center [329, 183] width 46 height 14
click at [477, 337] on div "Speichern" at bounding box center [477, 333] width 46 height 13
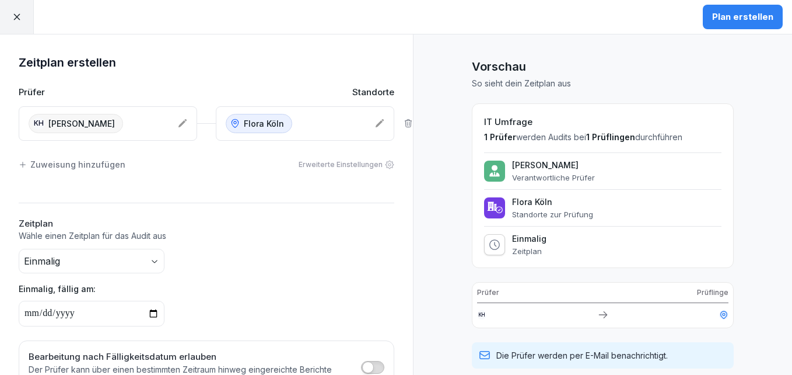
click at [113, 231] on p "Wähle einen Zeitplan für das Audit aus" at bounding box center [207, 236] width 376 height 12
click at [733, 21] on div "Plan erstellen" at bounding box center [742, 17] width 61 height 13
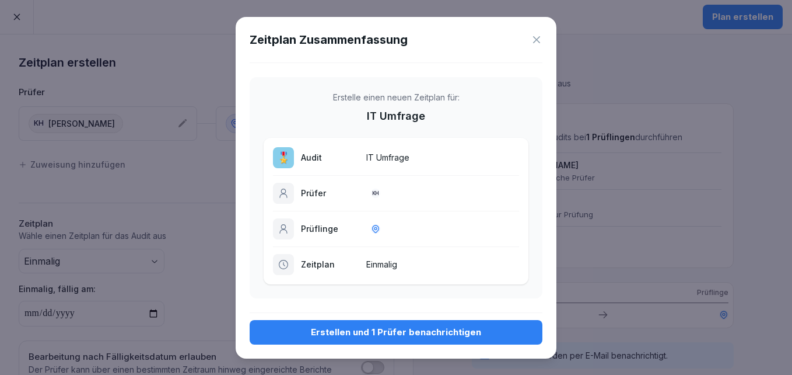
click at [401, 334] on div "Erstellen und 1 Prüfer benachrichtigen" at bounding box center [396, 332] width 274 height 13
click at [401, 331] on div "Erstellen und 1 Prüfer benachrichtigen" at bounding box center [396, 332] width 274 height 13
click at [401, 330] on div "Erstellen und 1 Prüfer benachrichtigen" at bounding box center [396, 332] width 274 height 13
click at [540, 36] on icon at bounding box center [537, 40] width 12 height 12
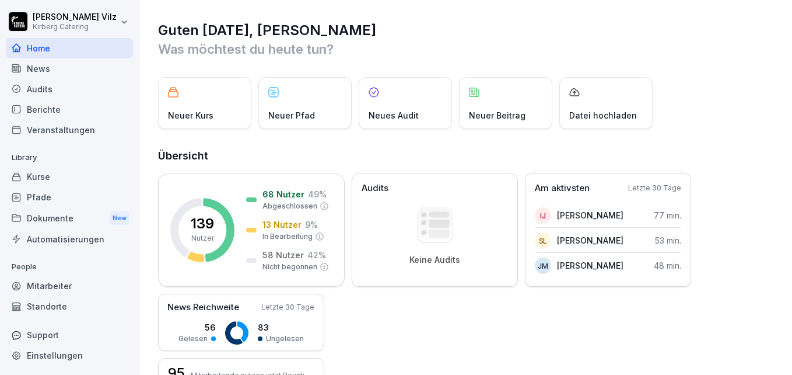
click at [52, 82] on div "Audits" at bounding box center [69, 89] width 127 height 20
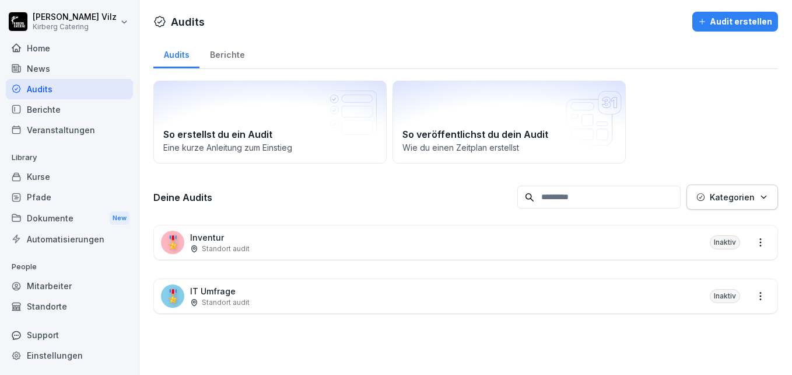
click at [234, 291] on p "IT Umfrage" at bounding box center [220, 291] width 60 height 12
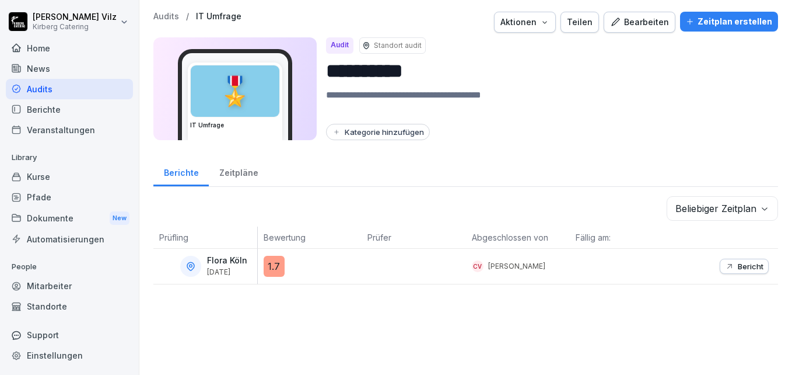
click at [572, 26] on div "Teilen" at bounding box center [580, 22] width 26 height 13
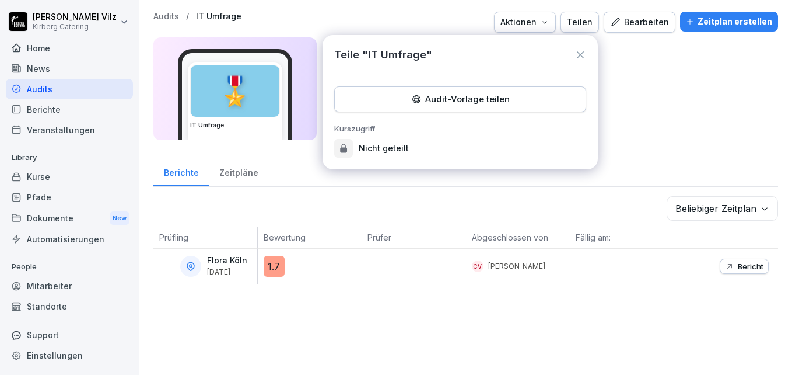
click at [583, 53] on icon at bounding box center [581, 55] width 12 height 12
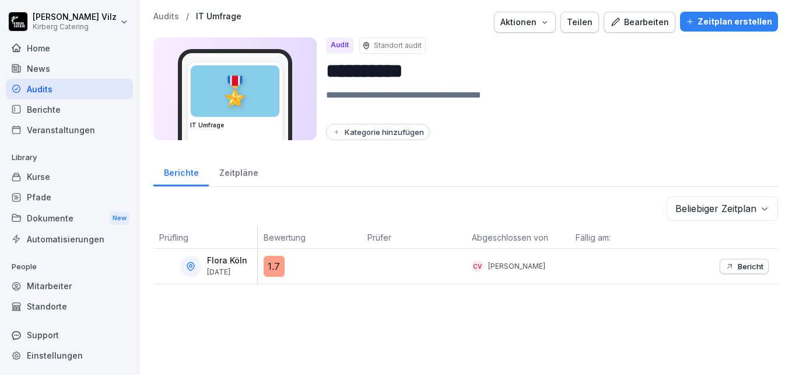
click at [716, 24] on div "Zeitplan erstellen" at bounding box center [729, 21] width 86 height 13
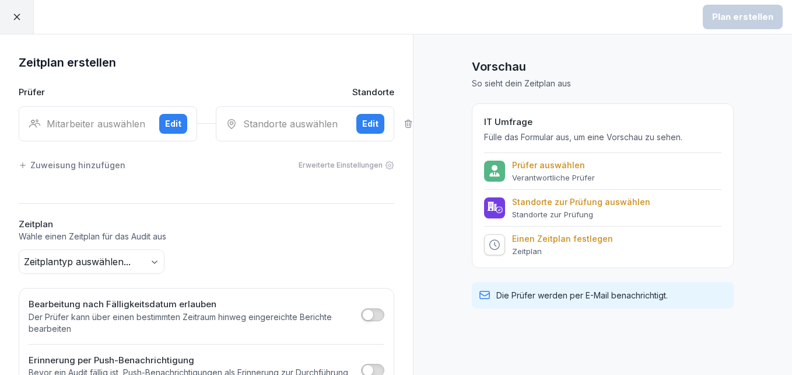
click at [22, 15] on icon at bounding box center [17, 17] width 11 height 11
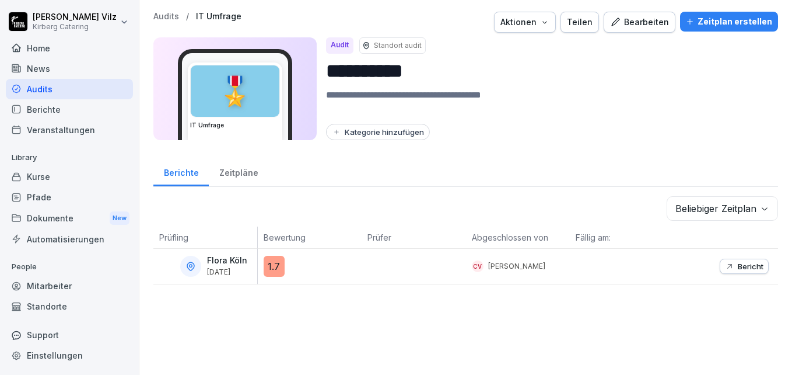
click at [244, 169] on div "Zeitpläne" at bounding box center [239, 171] width 60 height 30
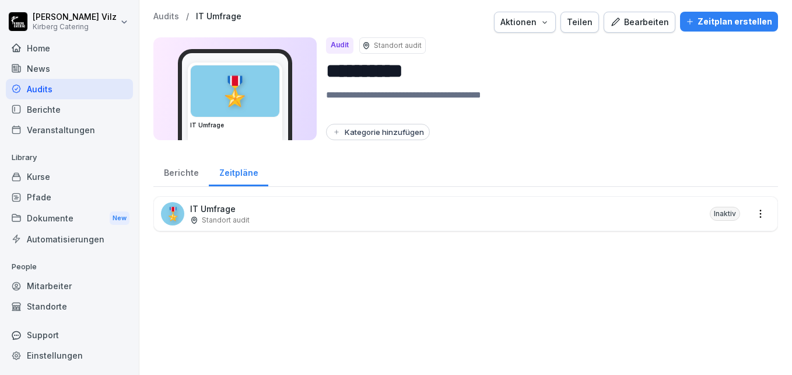
click at [189, 174] on div "Berichte" at bounding box center [180, 171] width 55 height 30
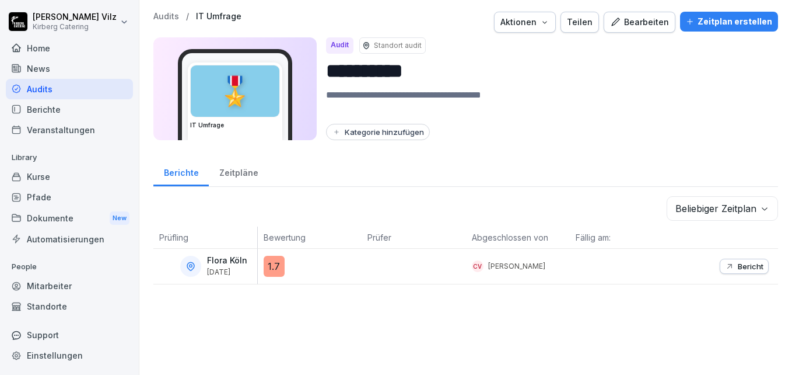
click at [59, 285] on div "Mitarbeiter" at bounding box center [69, 285] width 127 height 20
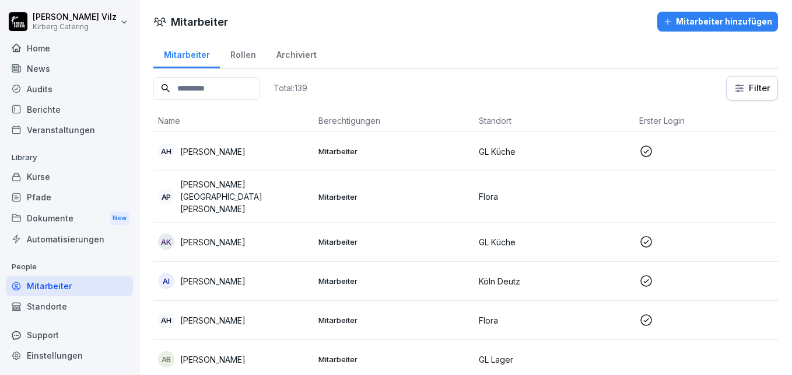
click at [196, 88] on input at bounding box center [206, 88] width 106 height 23
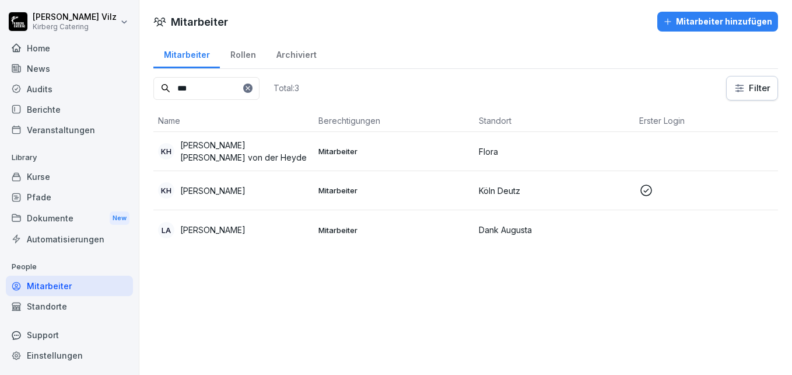
type input "***"
click at [211, 188] on p "[PERSON_NAME]" at bounding box center [212, 190] width 65 height 12
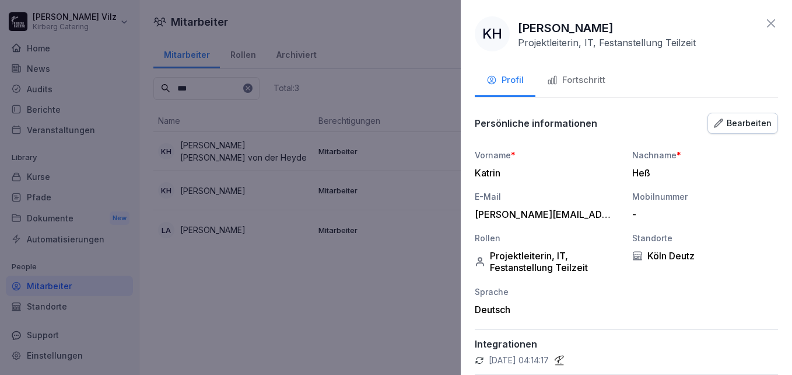
scroll to position [81, 0]
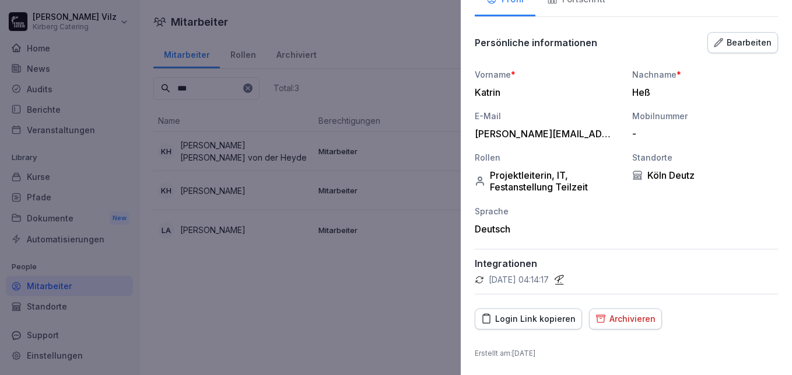
click at [731, 43] on div "Bearbeiten" at bounding box center [743, 42] width 58 height 13
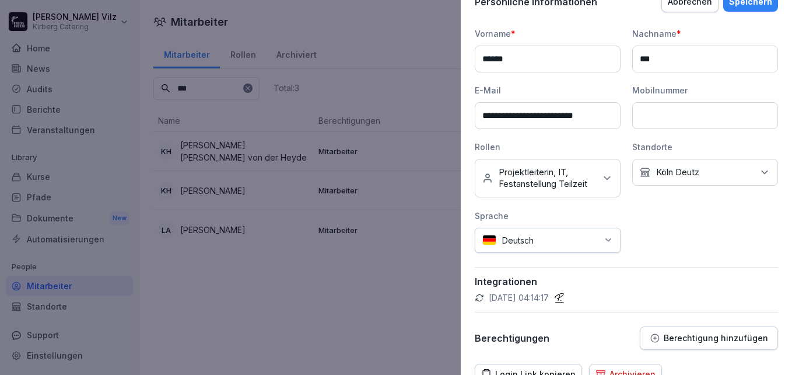
scroll to position [177, 0]
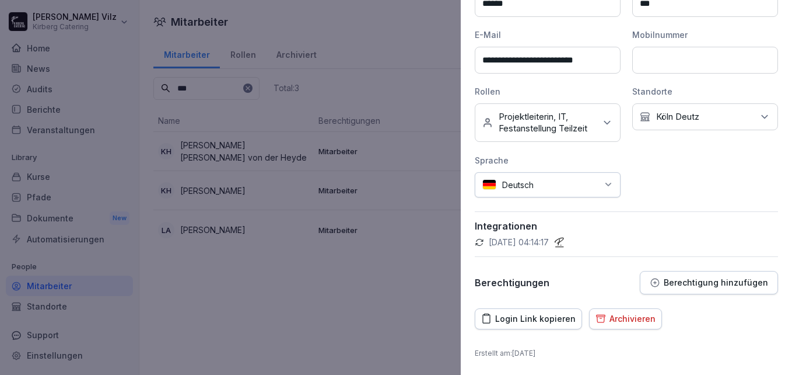
click at [692, 284] on p "Berechtigung hinzufügen" at bounding box center [716, 282] width 104 height 9
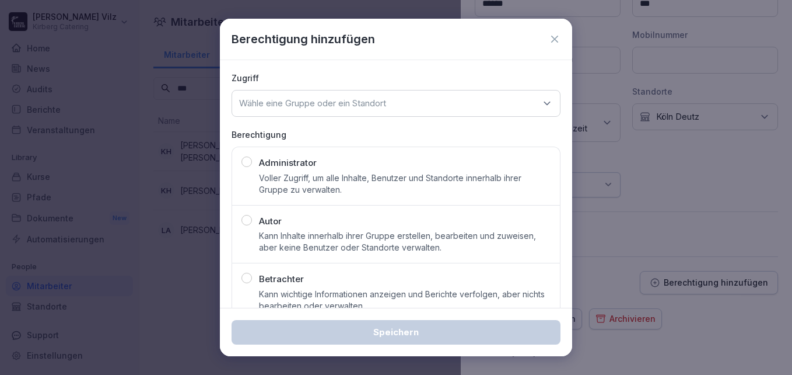
click at [303, 170] on div "Administrator Voller Zugriff, um alle Inhalte, Benutzer und Standorte innerhalb…" at bounding box center [405, 175] width 292 height 39
click at [371, 100] on p "Wähle eine Gruppe oder ein Standort" at bounding box center [312, 103] width 147 height 12
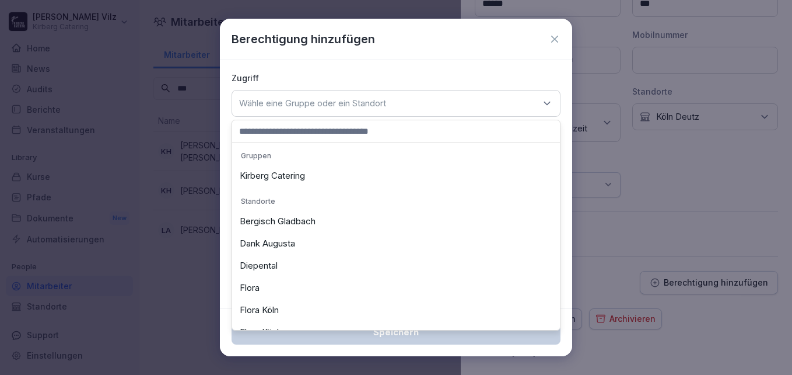
click at [289, 174] on div "Kirberg Catering" at bounding box center [396, 176] width 322 height 22
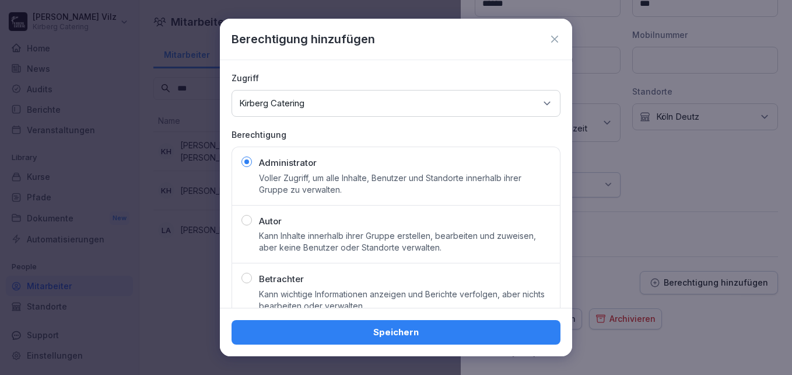
click at [353, 330] on div "Speichern" at bounding box center [396, 332] width 310 height 13
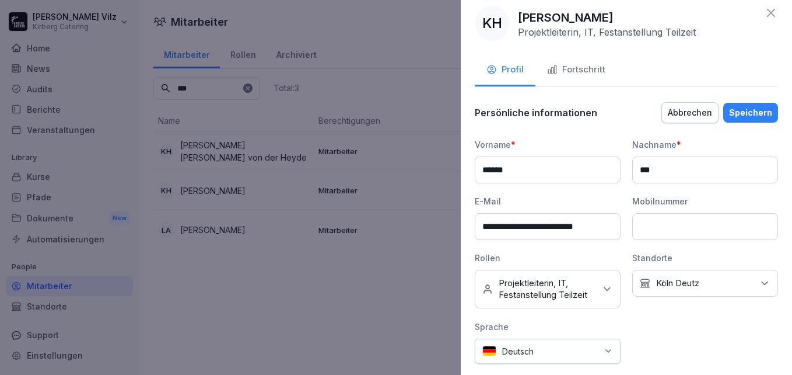
scroll to position [0, 0]
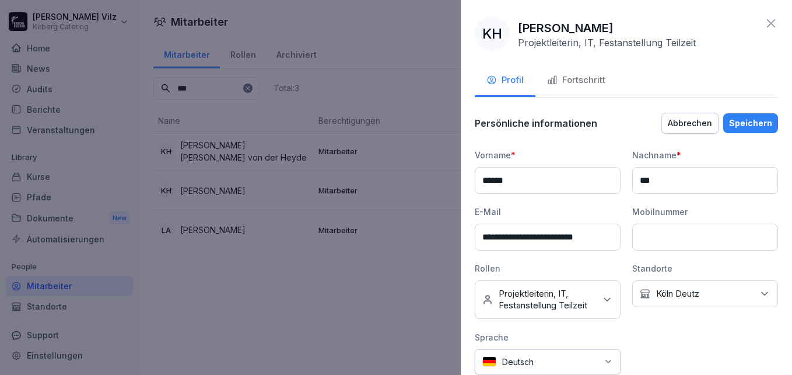
click at [565, 79] on div "Fortschritt" at bounding box center [576, 80] width 58 height 13
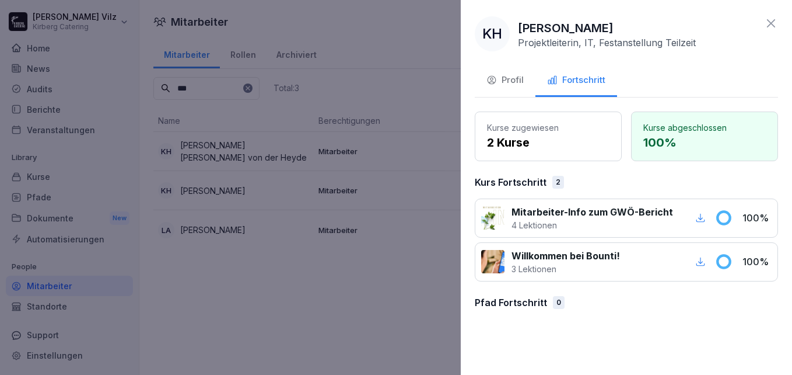
click at [510, 80] on div "Profil" at bounding box center [505, 80] width 37 height 13
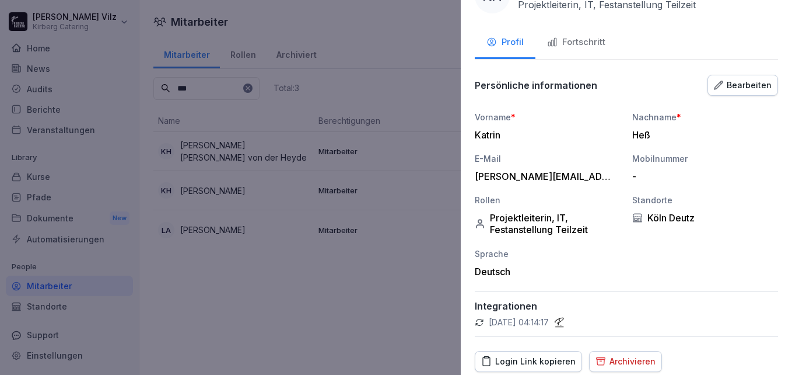
scroll to position [81, 0]
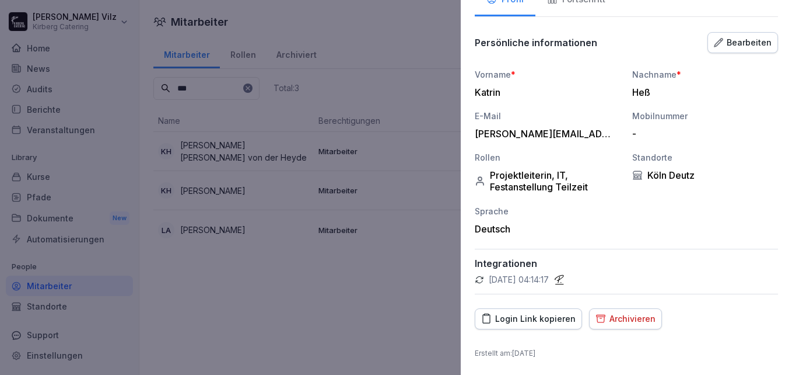
click at [719, 40] on div "Bearbeiten" at bounding box center [743, 42] width 58 height 13
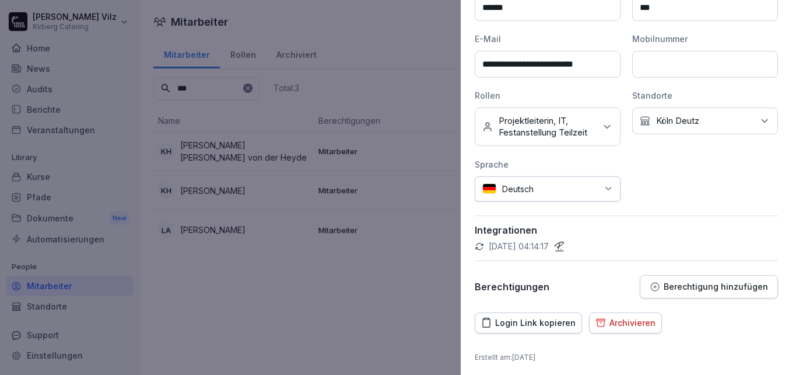
scroll to position [177, 0]
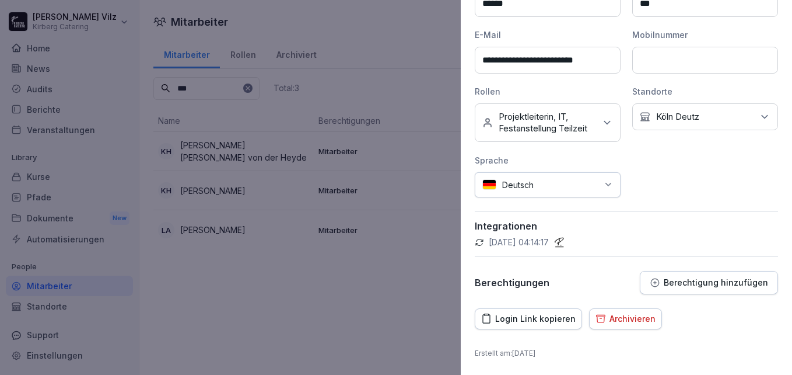
click at [699, 281] on p "Berechtigung hinzufügen" at bounding box center [716, 282] width 104 height 9
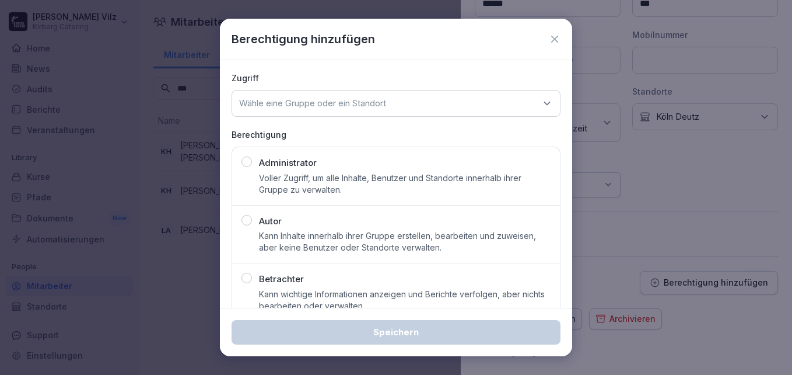
click at [291, 92] on div "Wähle eine Gruppe oder ein Standort" at bounding box center [396, 103] width 329 height 27
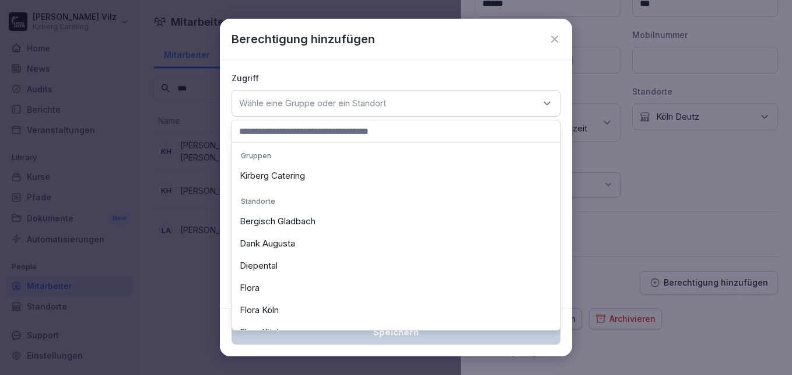
click at [270, 170] on div "Kirberg Catering" at bounding box center [396, 176] width 322 height 22
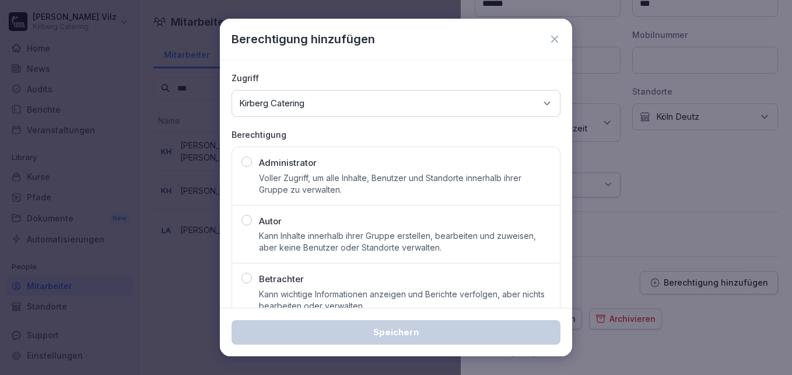
click at [270, 171] on div "Administrator Voller Zugriff, um alle Inhalte, Benutzer und Standorte innerhalb…" at bounding box center [405, 175] width 292 height 39
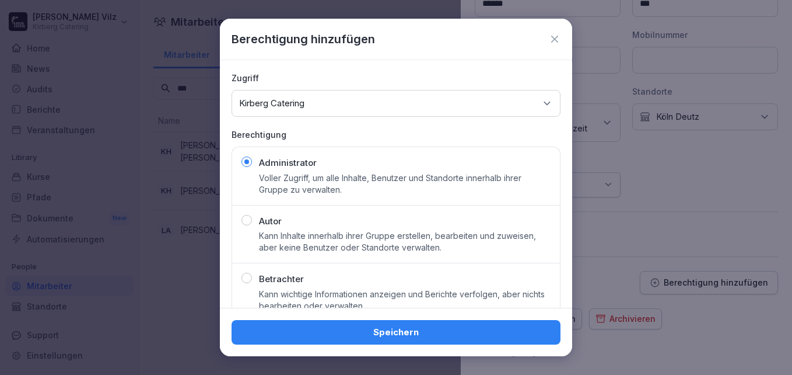
click at [304, 334] on div "Speichern" at bounding box center [396, 332] width 310 height 13
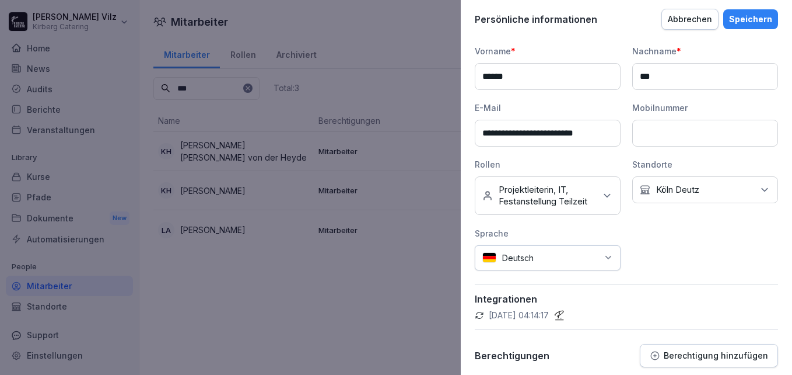
scroll to position [60, 0]
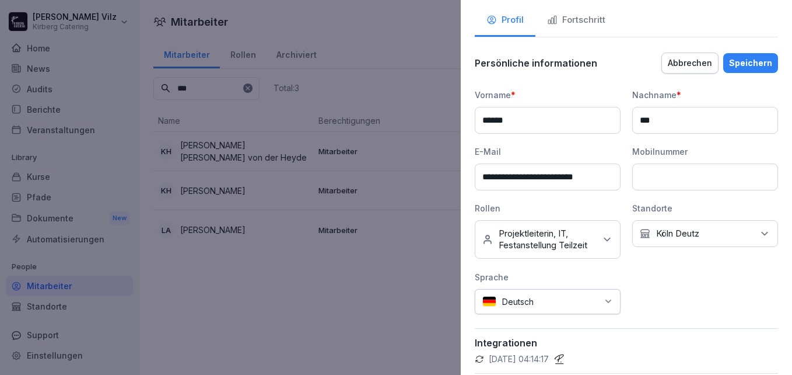
click at [745, 59] on div "Speichern" at bounding box center [750, 63] width 43 height 13
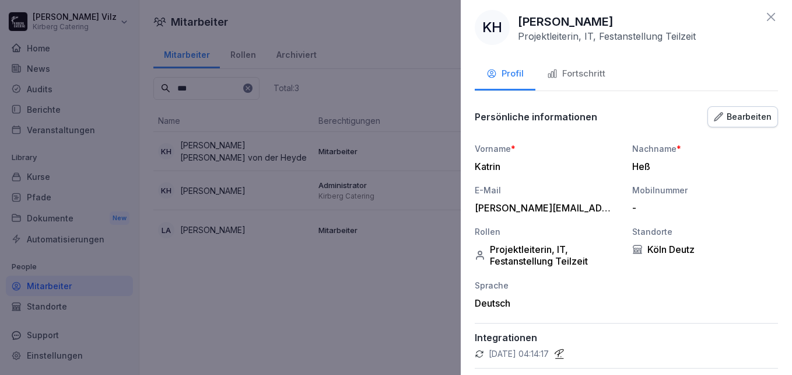
scroll to position [0, 0]
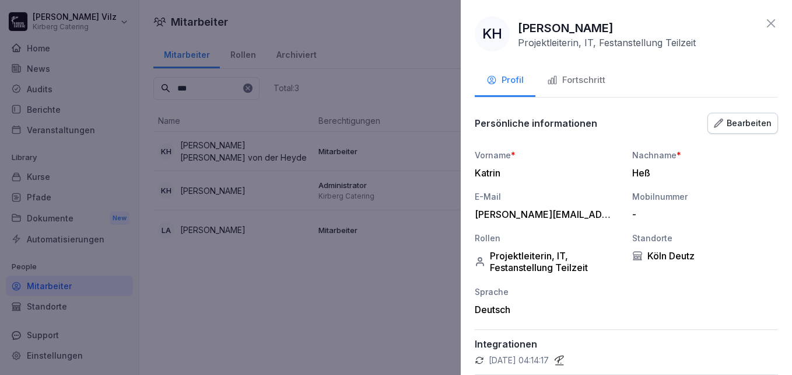
click at [765, 20] on icon at bounding box center [771, 23] width 14 height 14
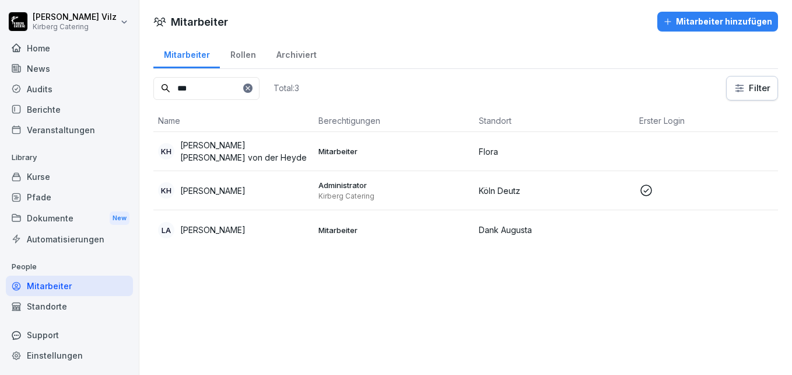
click at [48, 45] on div "Home" at bounding box center [69, 48] width 127 height 20
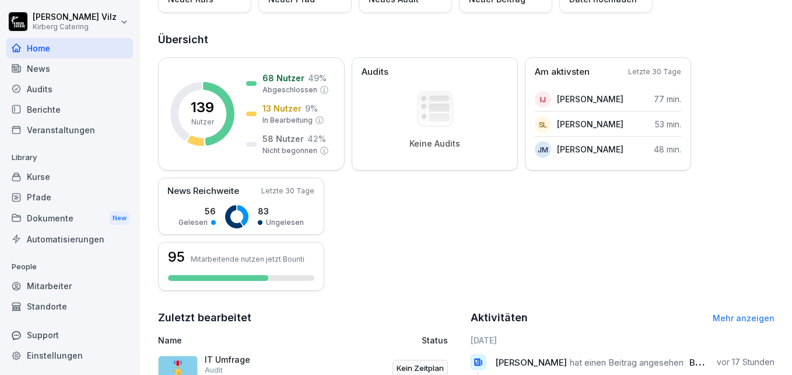
scroll to position [117, 0]
click at [263, 269] on div "95 Mitarbeitende nutzen jetzt Bounti" at bounding box center [241, 265] width 166 height 49
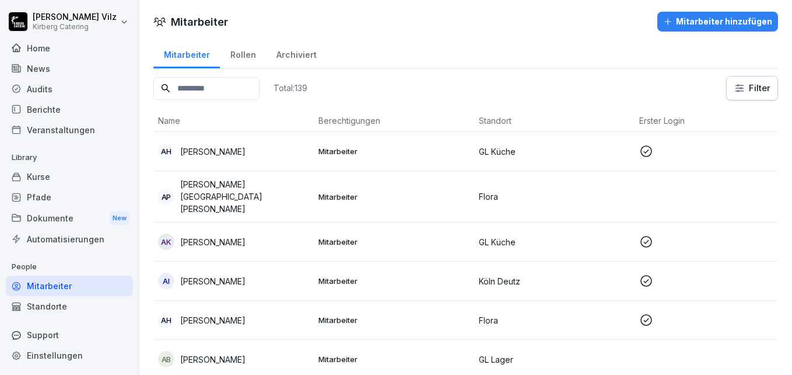
click at [739, 86] on html "[PERSON_NAME] Catering Home News Audits Berichte Veranstaltungen Library Kurse …" at bounding box center [396, 187] width 792 height 375
click at [677, 76] on html "[PERSON_NAME] Catering Home News Audits Berichte Veranstaltungen Library Kurse …" at bounding box center [396, 187] width 792 height 375
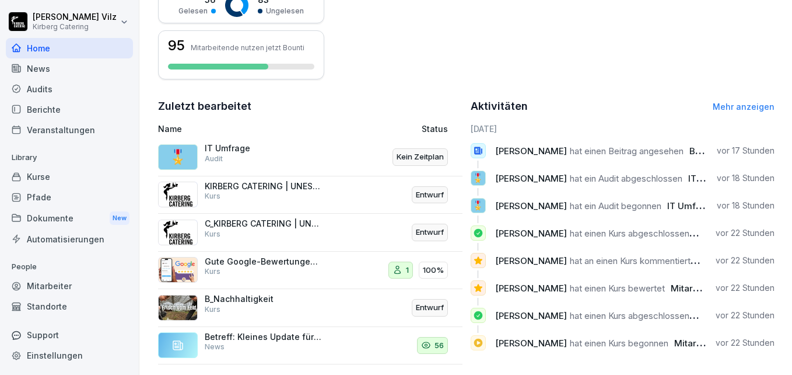
scroll to position [347, 0]
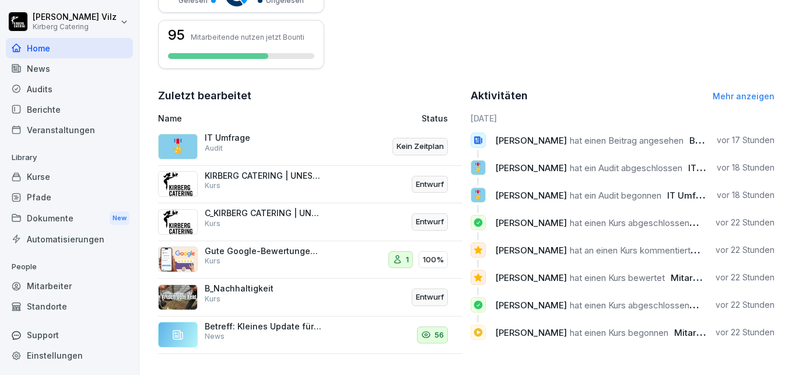
click at [62, 354] on div "Einstellungen" at bounding box center [69, 355] width 127 height 20
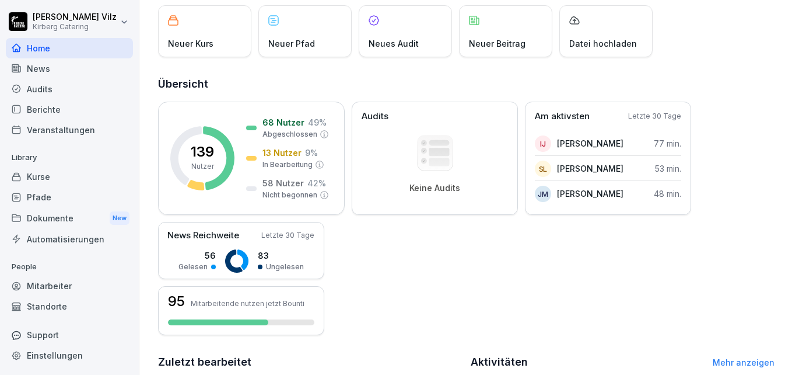
select select "**"
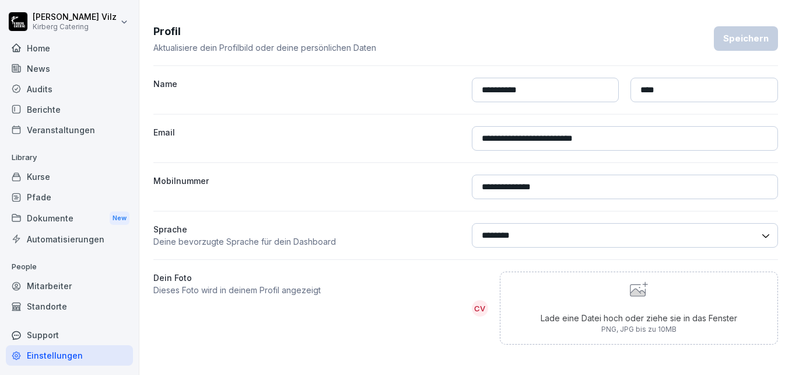
scroll to position [76, 0]
click at [58, 26] on html "**********" at bounding box center [396, 187] width 792 height 375
click at [61, 51] on div "Einstellungen" at bounding box center [75, 52] width 116 height 22
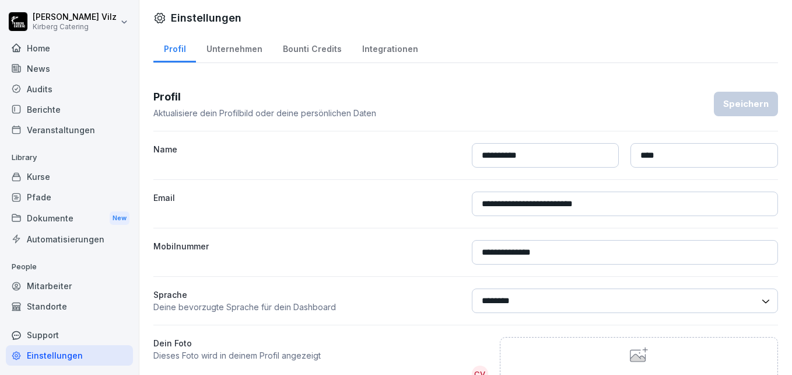
scroll to position [0, 0]
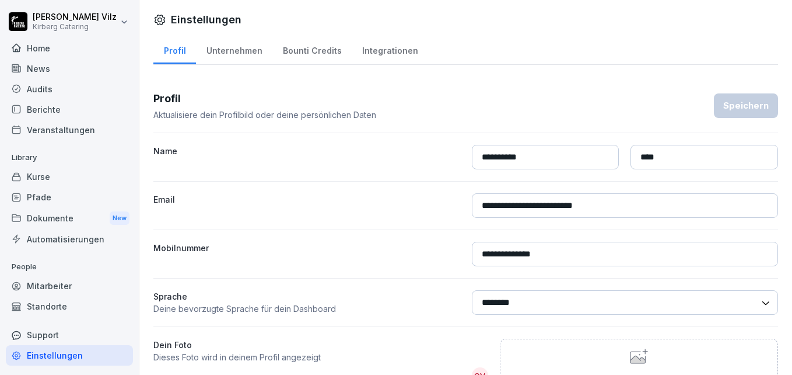
click at [237, 51] on div "Unternehmen" at bounding box center [234, 49] width 76 height 30
select select "**"
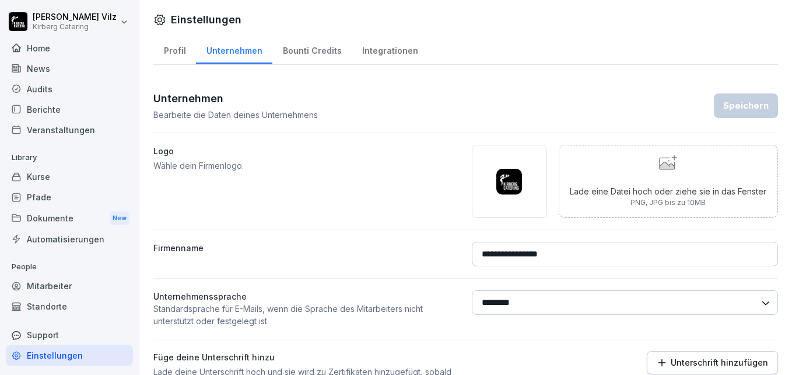
click at [382, 49] on div "Integrationen" at bounding box center [390, 49] width 76 height 30
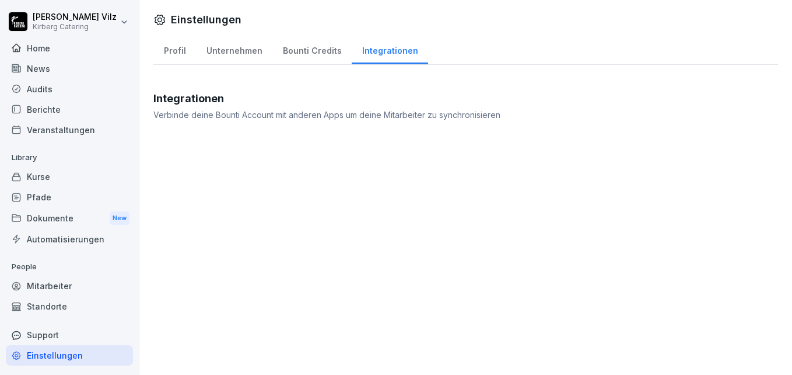
click at [254, 50] on div "Unternehmen" at bounding box center [234, 49] width 76 height 30
select select "**"
